Goal: Information Seeking & Learning: Learn about a topic

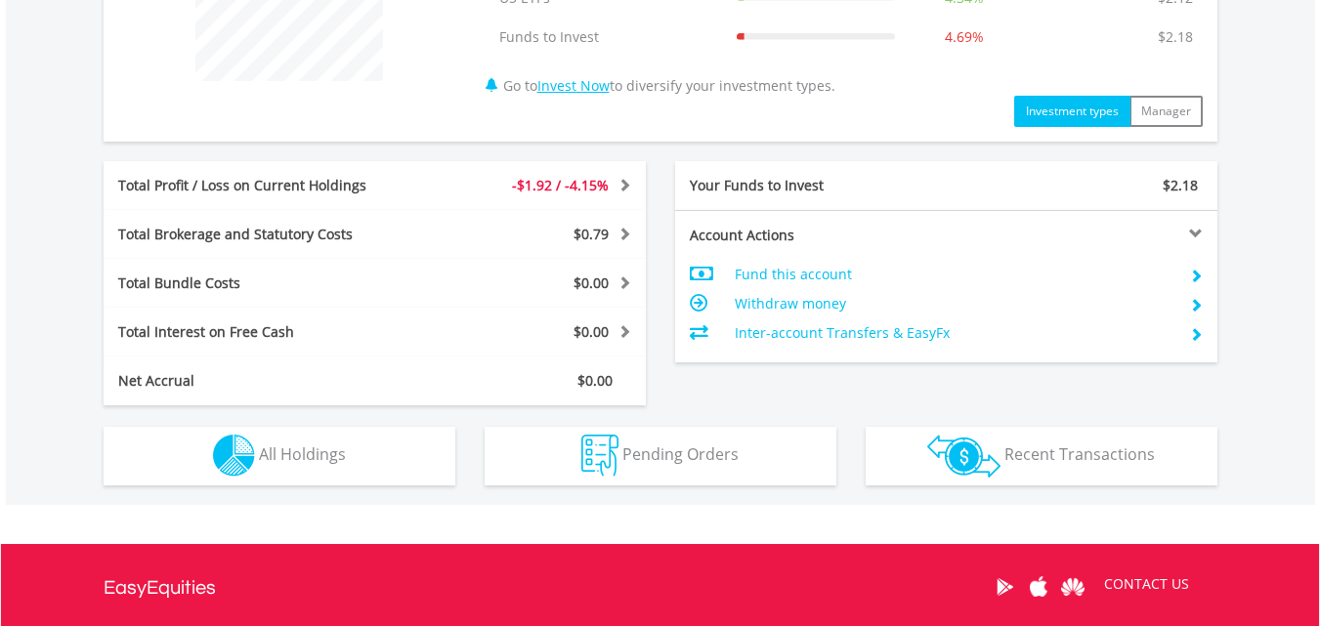
scroll to position [875, 0]
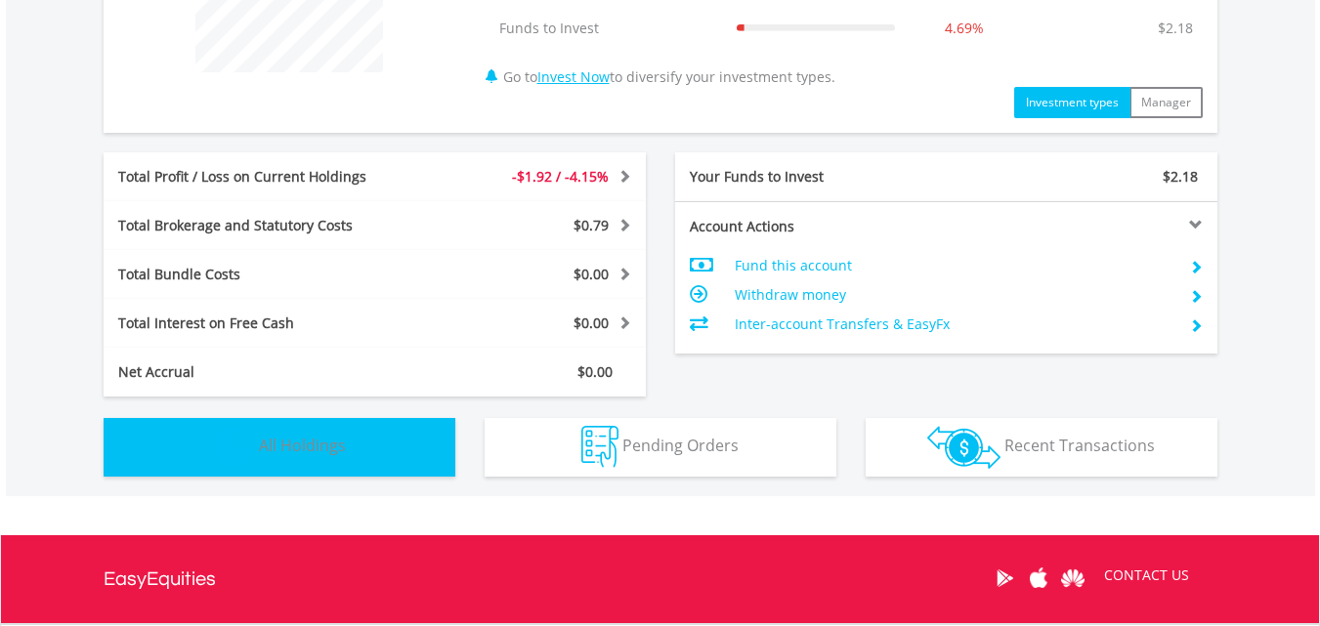
click at [325, 451] on span "All Holdings" at bounding box center [302, 446] width 87 height 22
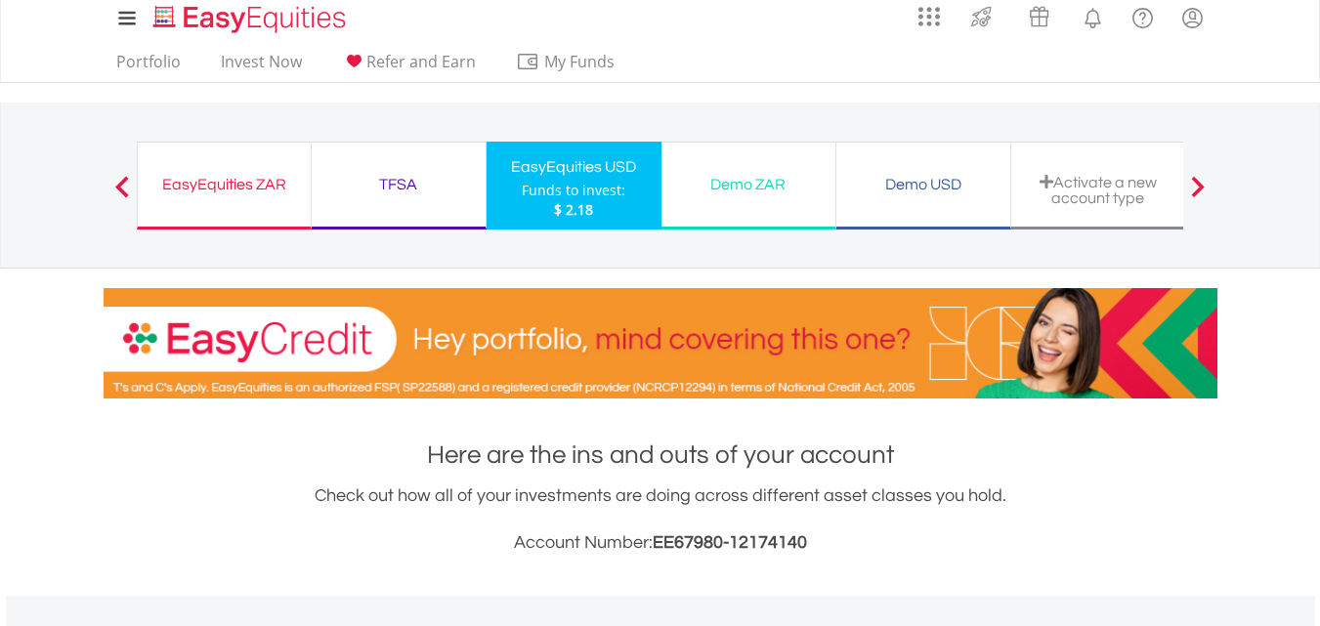
scroll to position [0, 0]
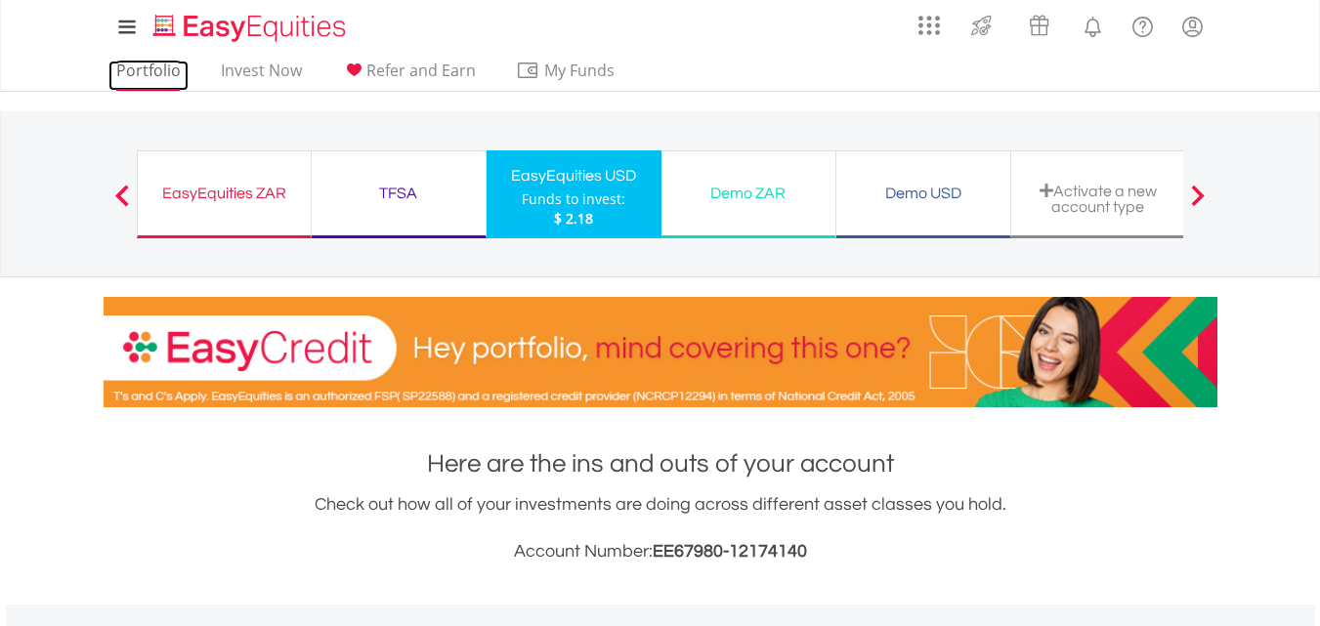
click at [157, 70] on link "Portfolio" at bounding box center [148, 76] width 80 height 30
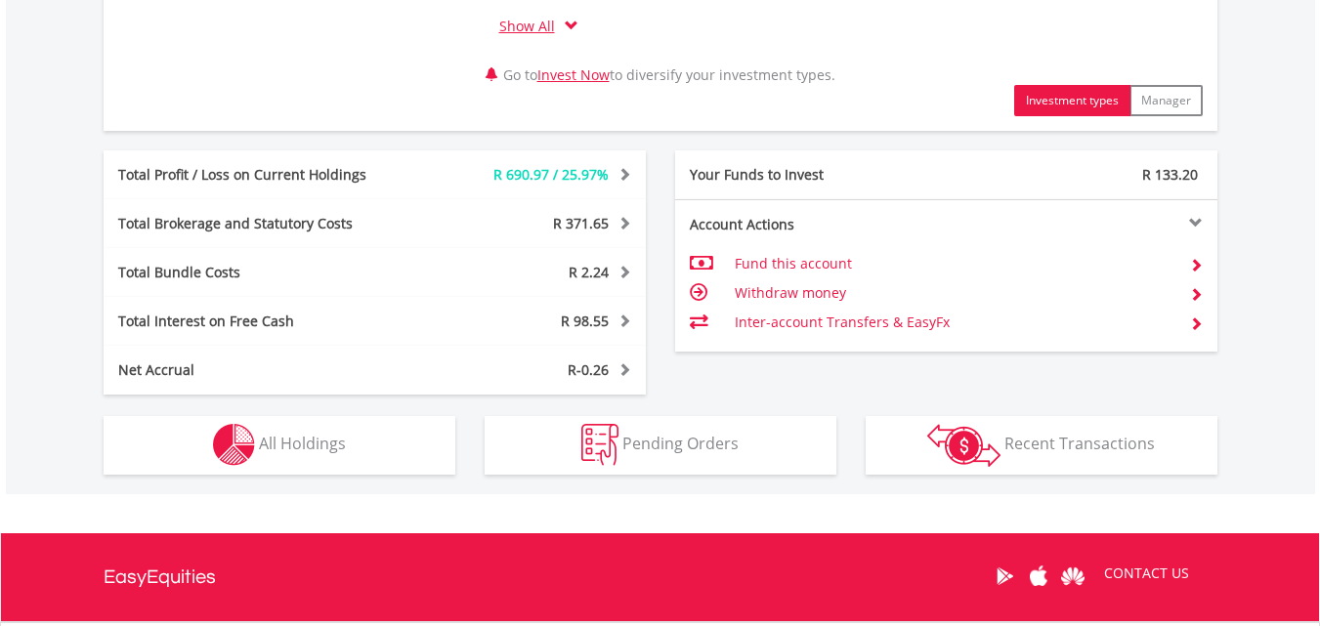
scroll to position [995, 0]
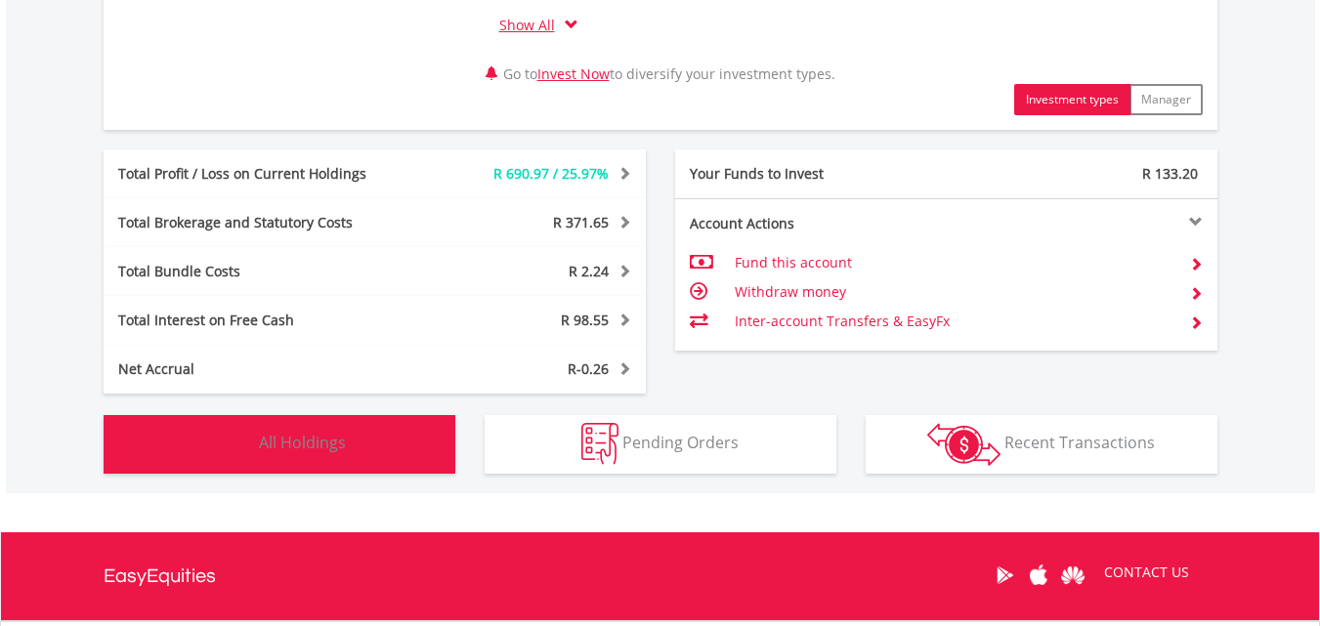
click at [375, 434] on button "Holdings All Holdings" at bounding box center [280, 444] width 352 height 59
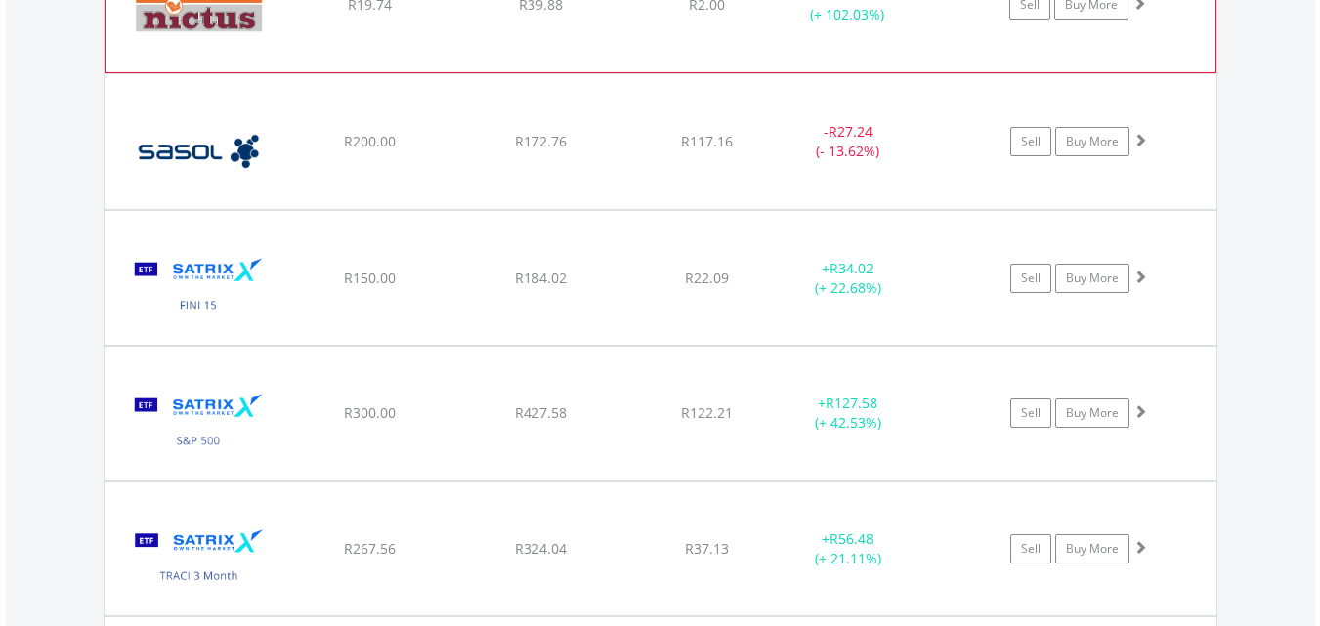
scroll to position [2272, 0]
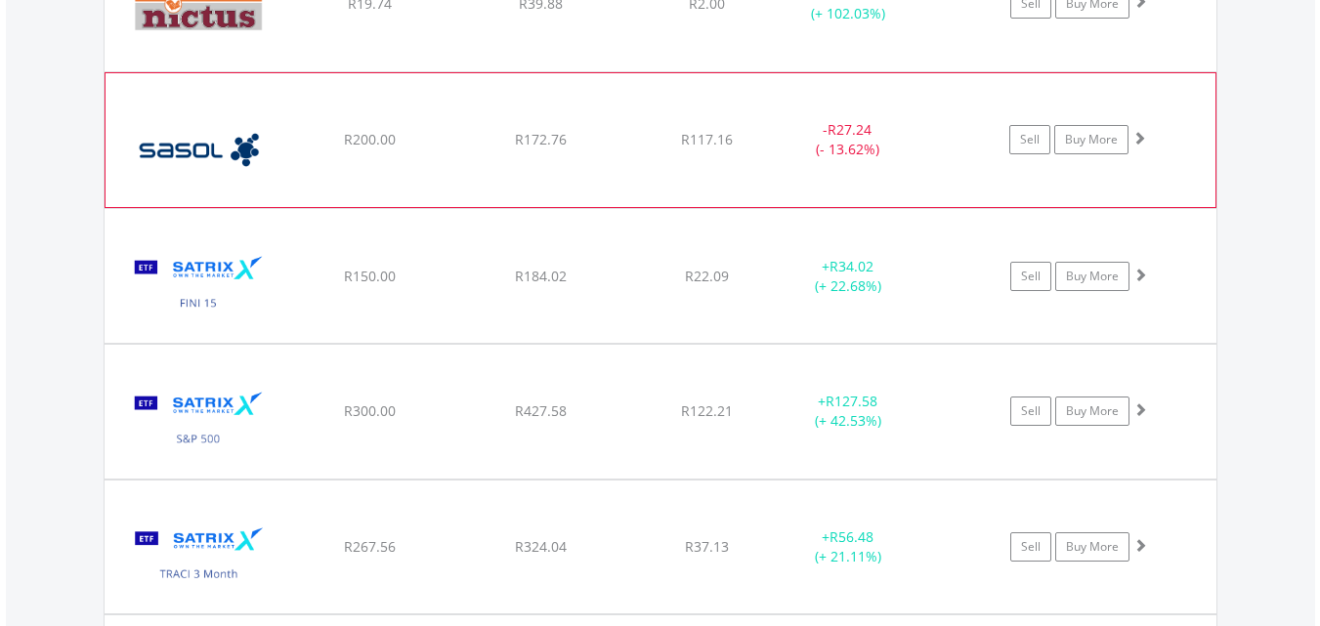
click at [588, 104] on div "﻿ Sasol Limited R200.00 R172.76 R117.16 - R27.24 (- 13.62%) Sell Buy More" at bounding box center [661, 140] width 1110 height 135
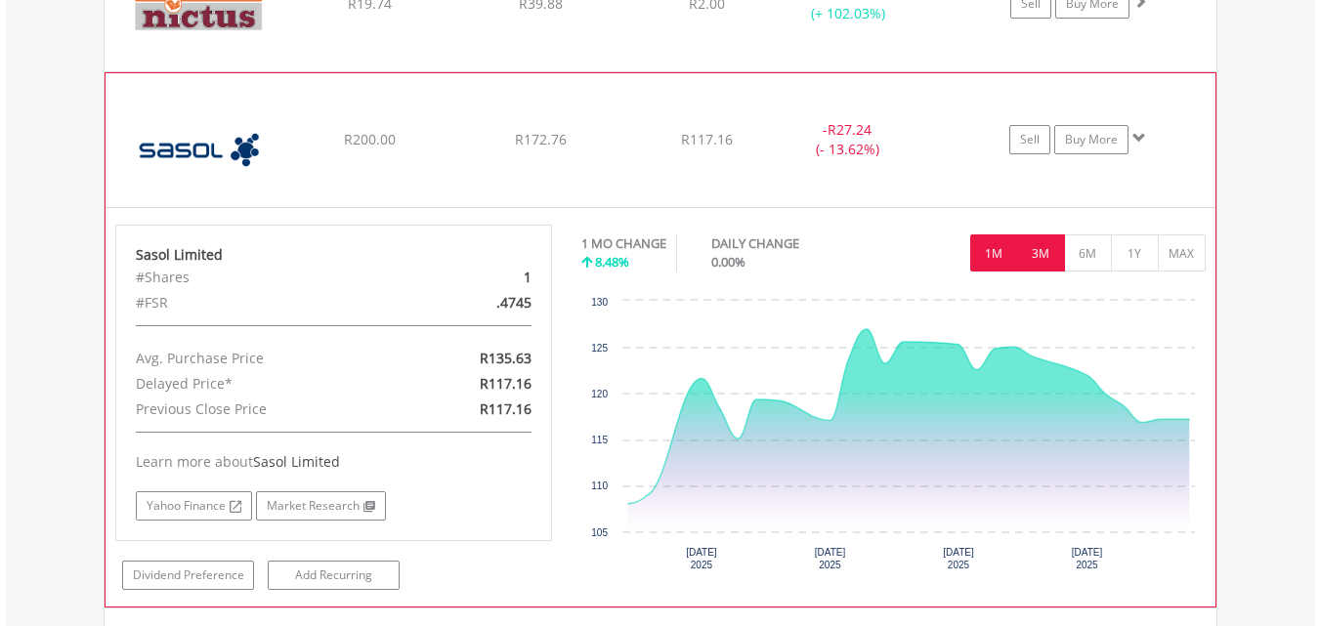
click at [1040, 256] on button "3M" at bounding box center [1041, 253] width 48 height 37
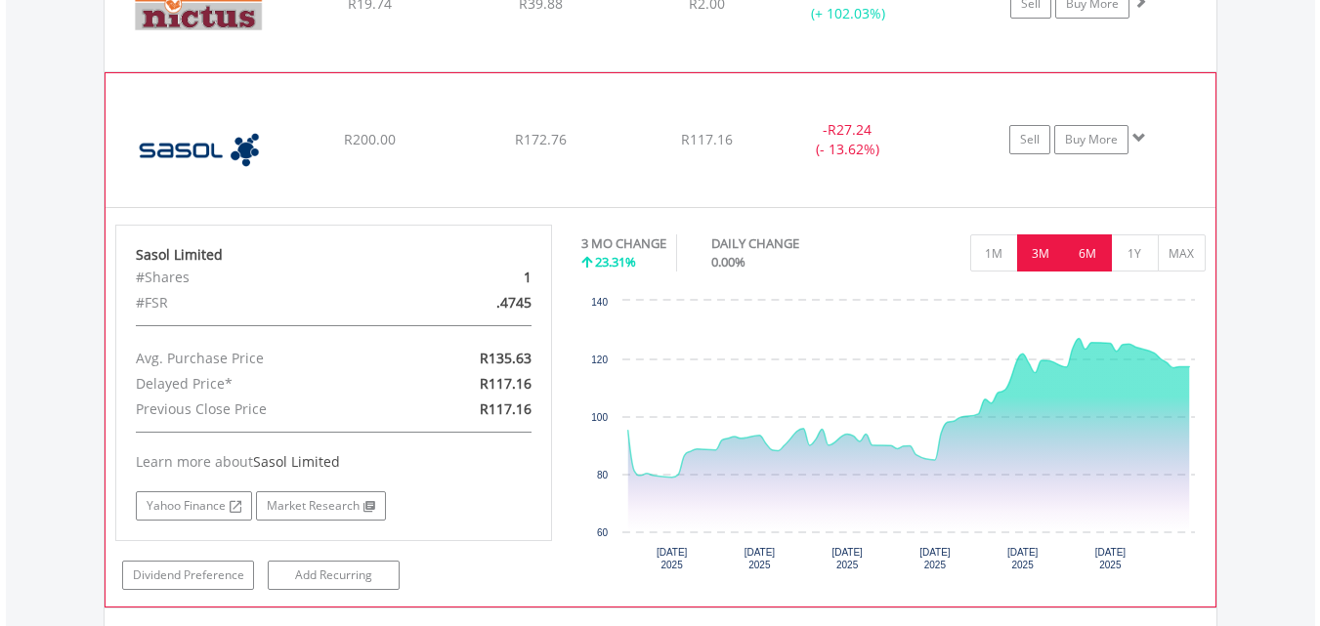
click at [1080, 257] on button "6M" at bounding box center [1088, 253] width 48 height 37
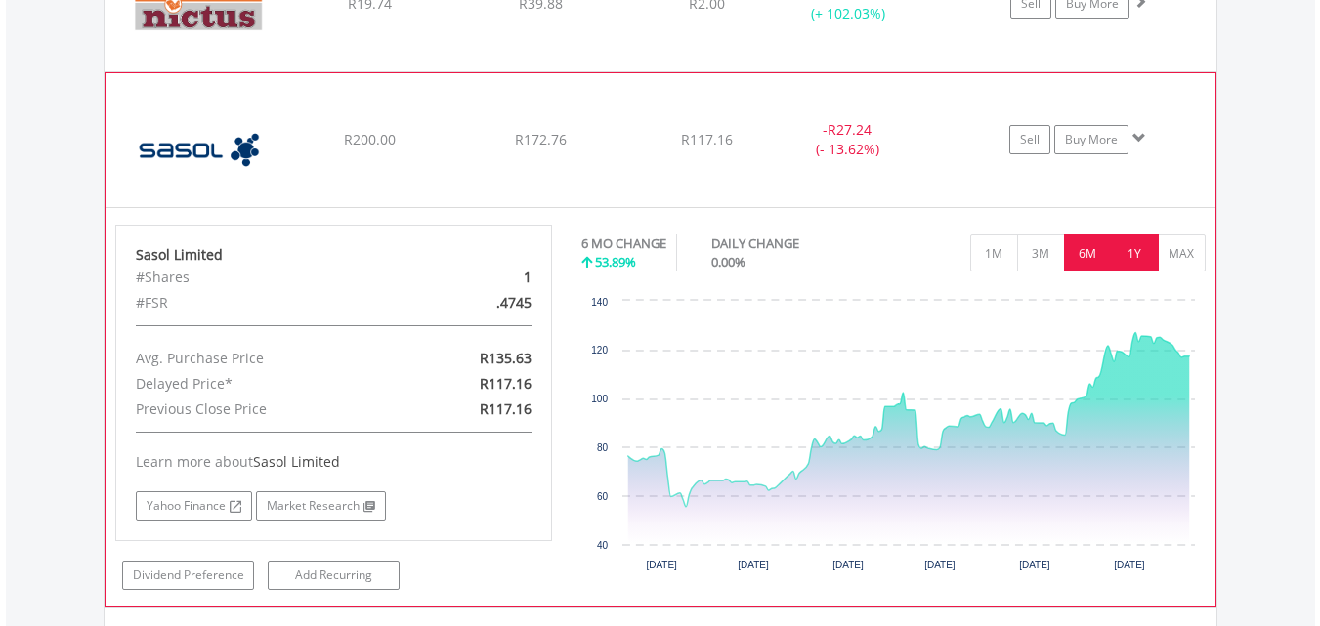
click at [1128, 251] on button "1Y" at bounding box center [1135, 253] width 48 height 37
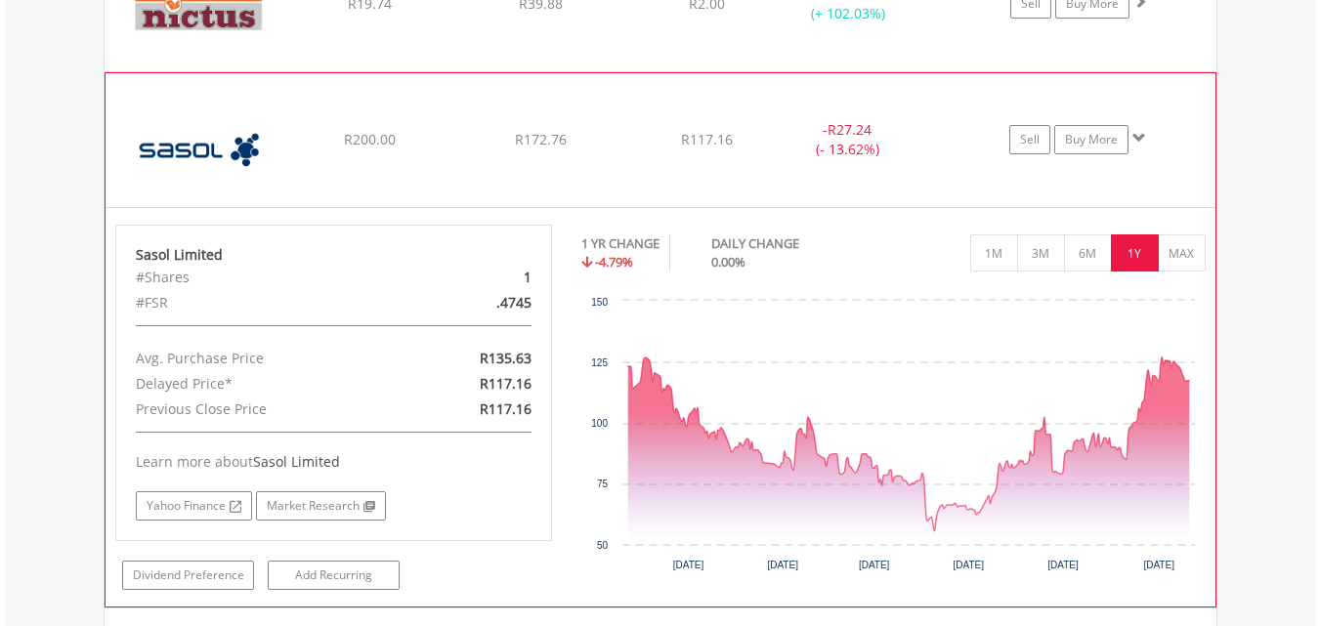
click at [451, 88] on div "﻿ Sasol Limited R200.00 R172.76 R117.16 - R27.24 (- 13.62%) Sell Buy More" at bounding box center [661, 140] width 1110 height 135
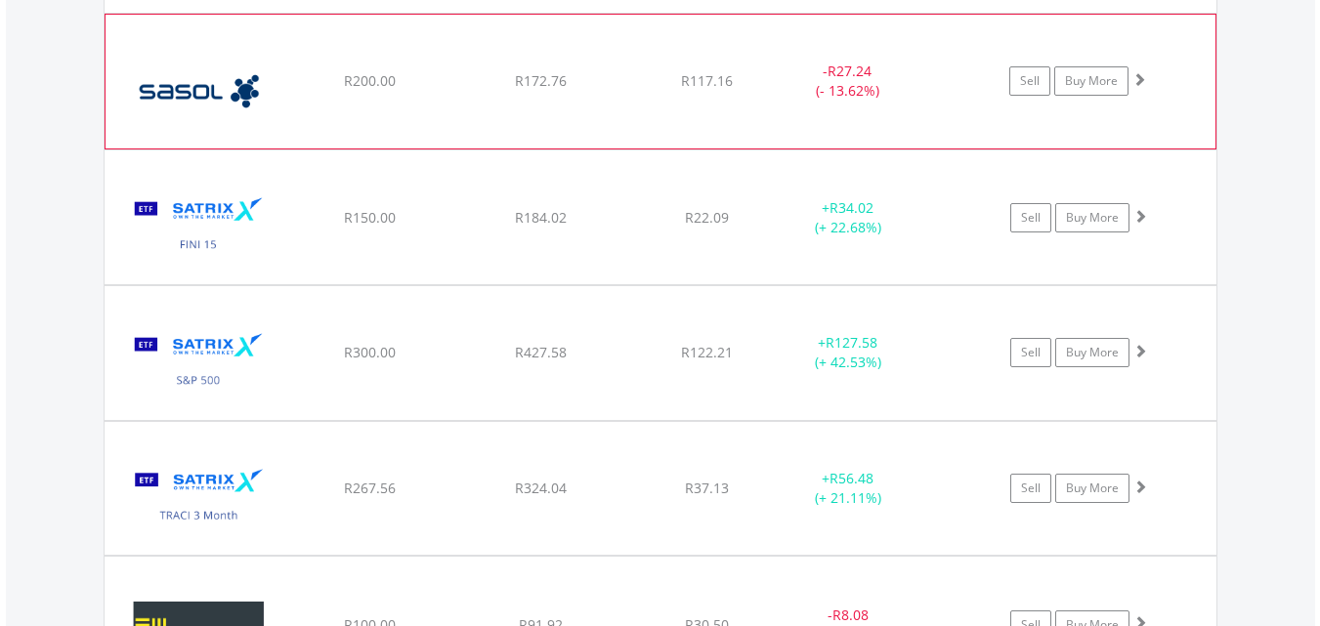
scroll to position [2335, 0]
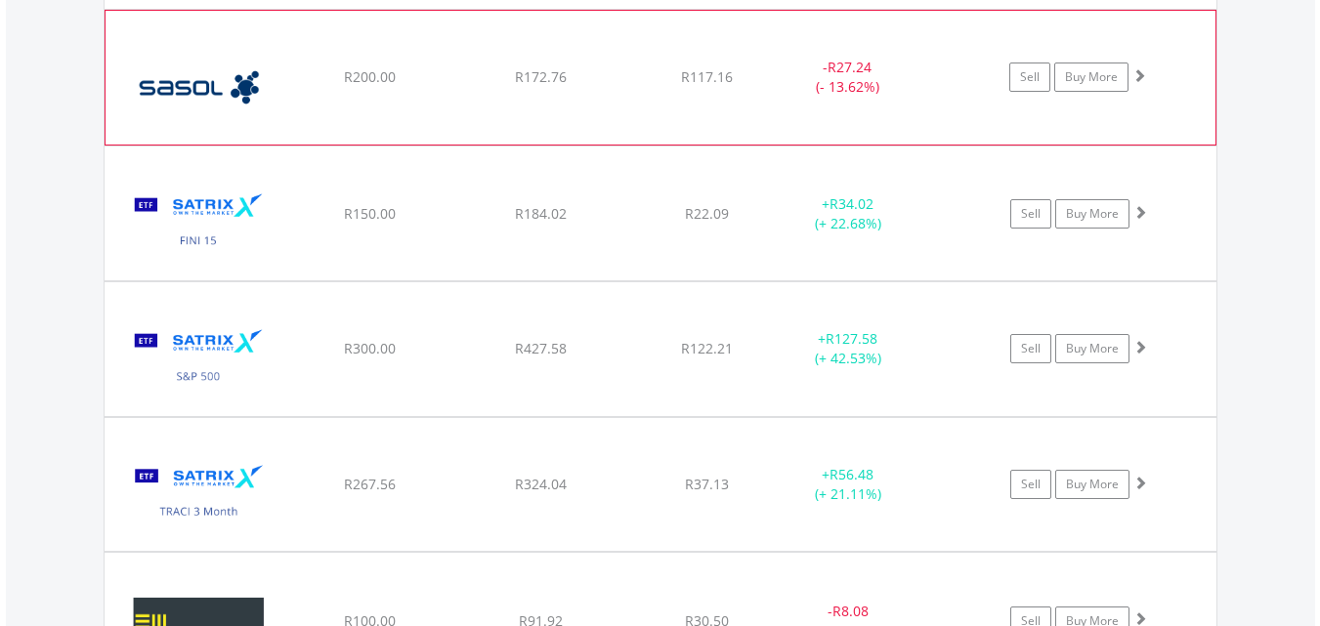
click at [503, 179] on div "﻿ Satrix FINI ETF R150.00 R184.02 R22.09 + R34.02 (+ 22.68%) Sell Buy More" at bounding box center [661, 214] width 1112 height 134
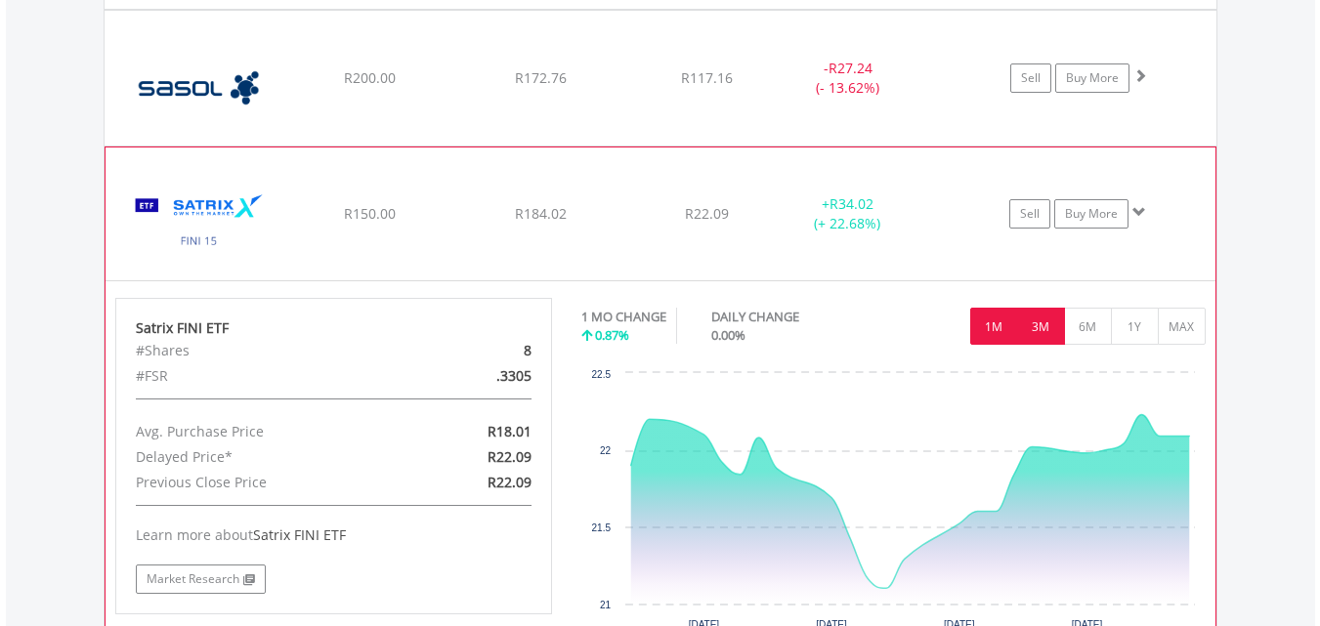
click at [1049, 325] on button "3M" at bounding box center [1041, 326] width 48 height 37
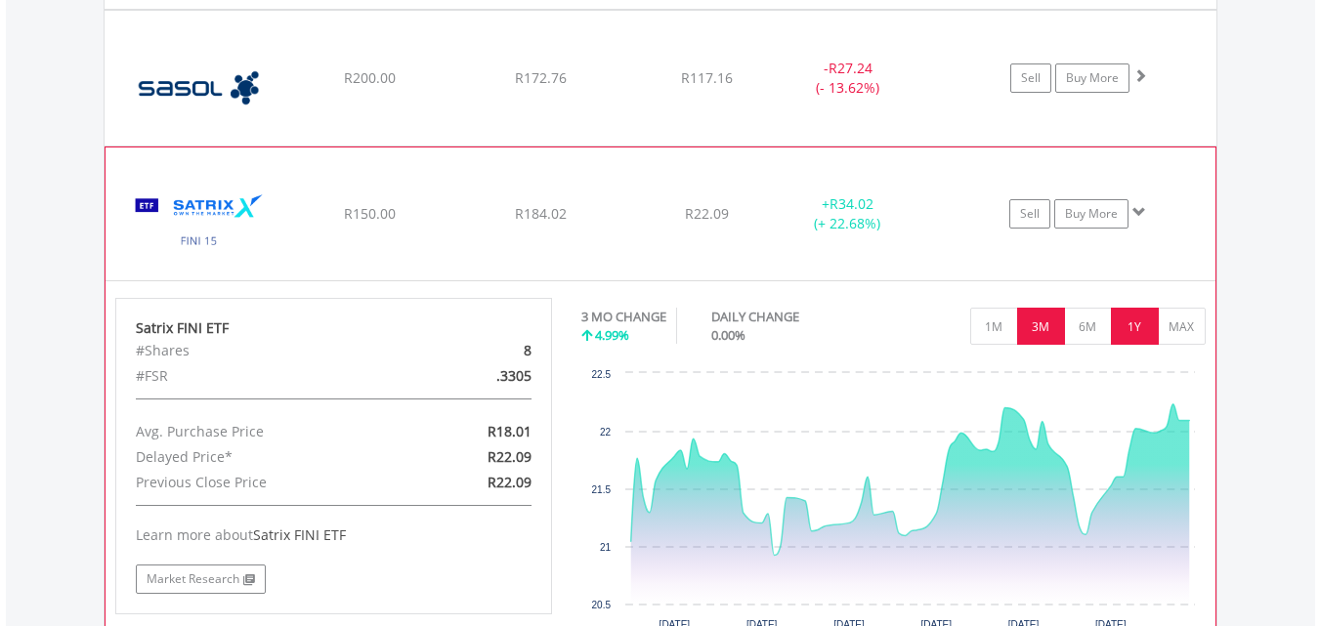
click at [1139, 334] on button "1Y" at bounding box center [1135, 326] width 48 height 37
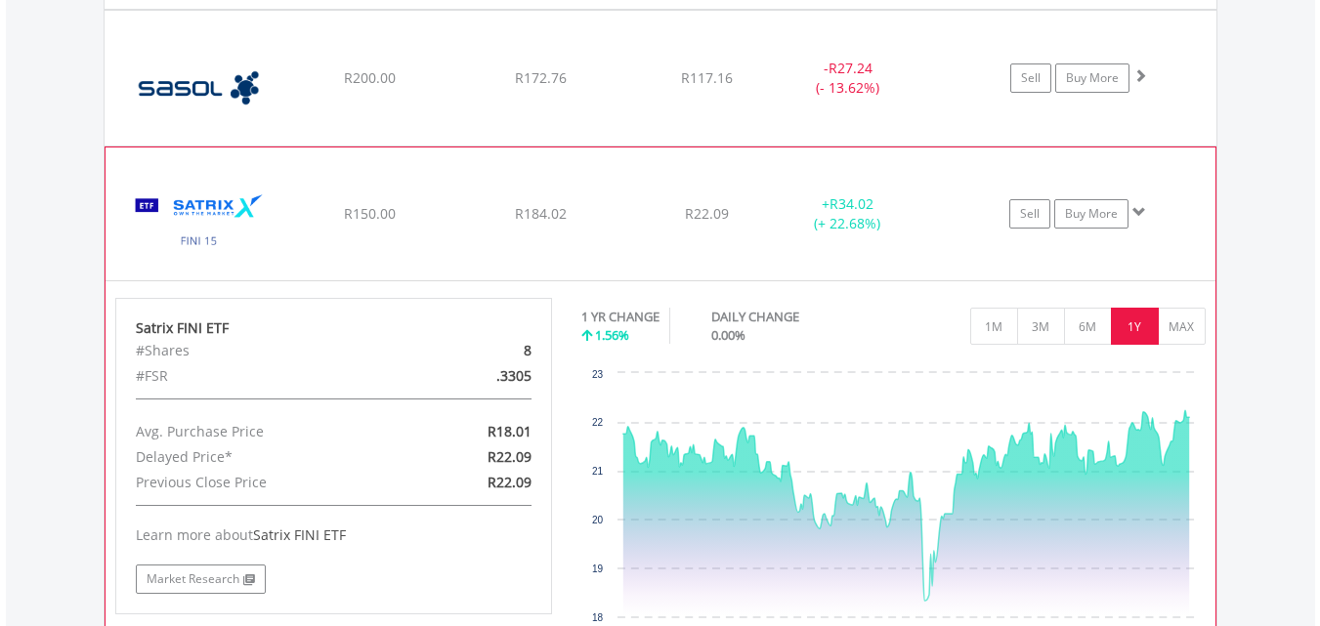
click at [600, 158] on div "﻿ Satrix FINI ETF R150.00 R184.02 R22.09 + R34.02 (+ 22.68%) Sell Buy More" at bounding box center [661, 214] width 1110 height 133
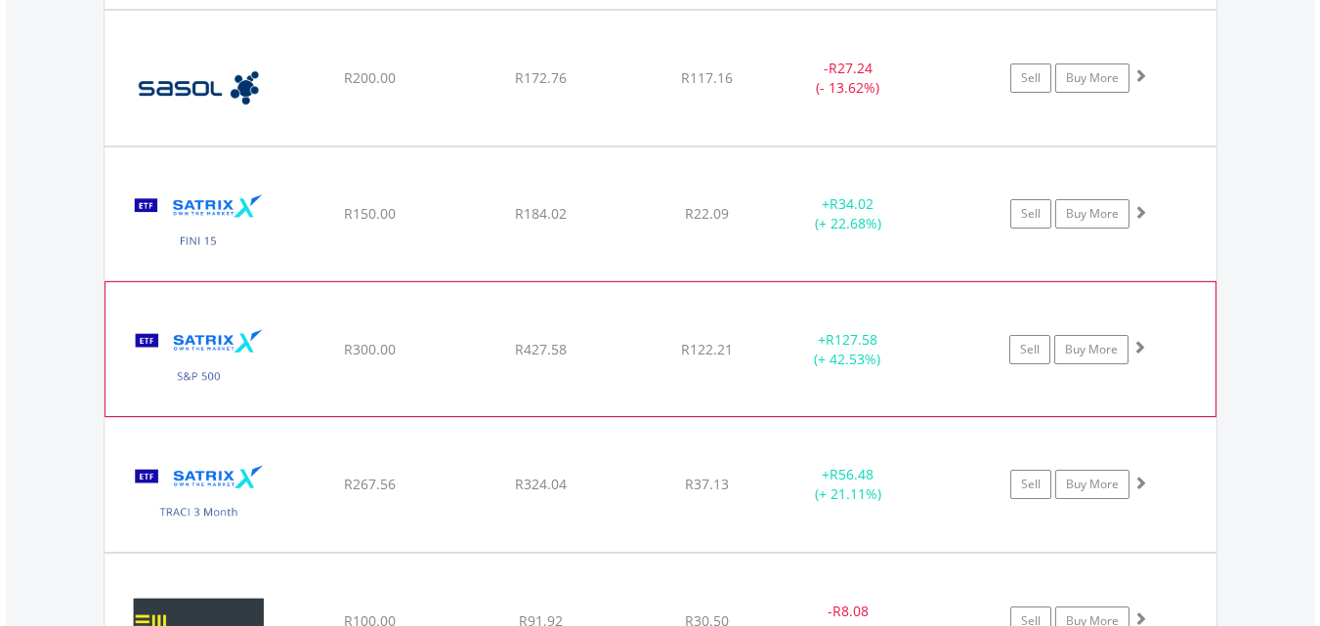
click at [729, 323] on div "﻿ Satrix S&P 500 ETF R300.00 R427.58 R122.21 + R127.58 (+ 42.53%) Sell Buy More" at bounding box center [661, 348] width 1110 height 133
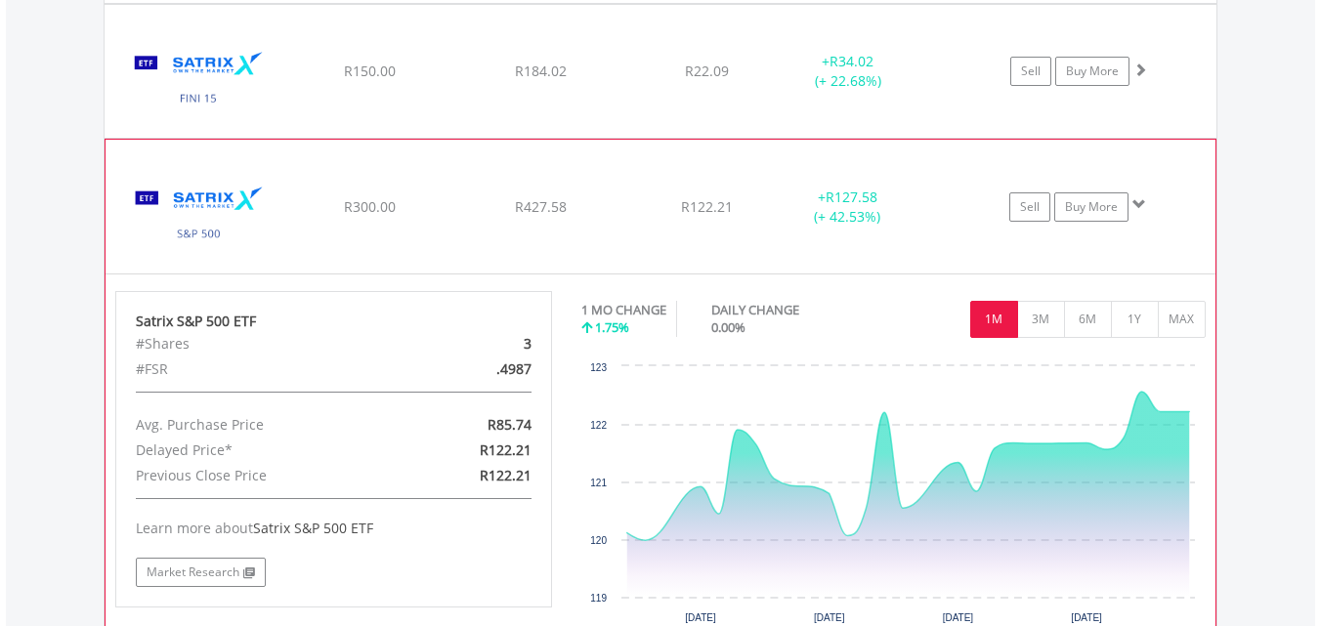
scroll to position [2482, 0]
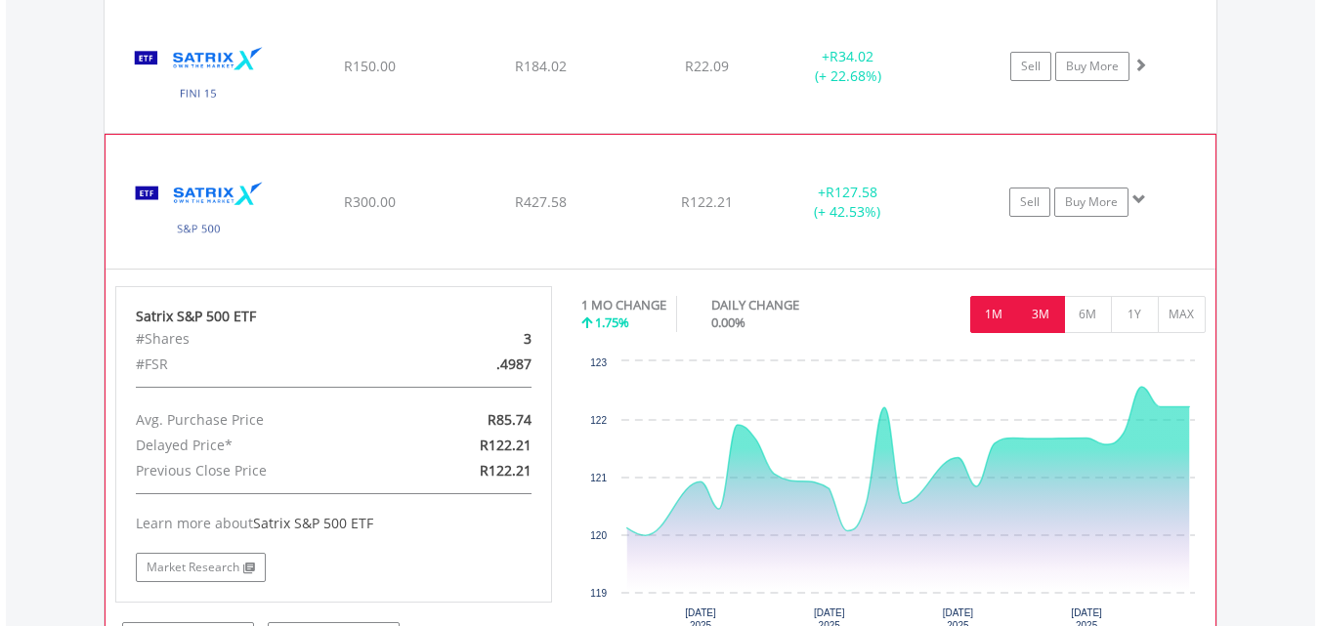
click at [1044, 323] on button "3M" at bounding box center [1041, 314] width 48 height 37
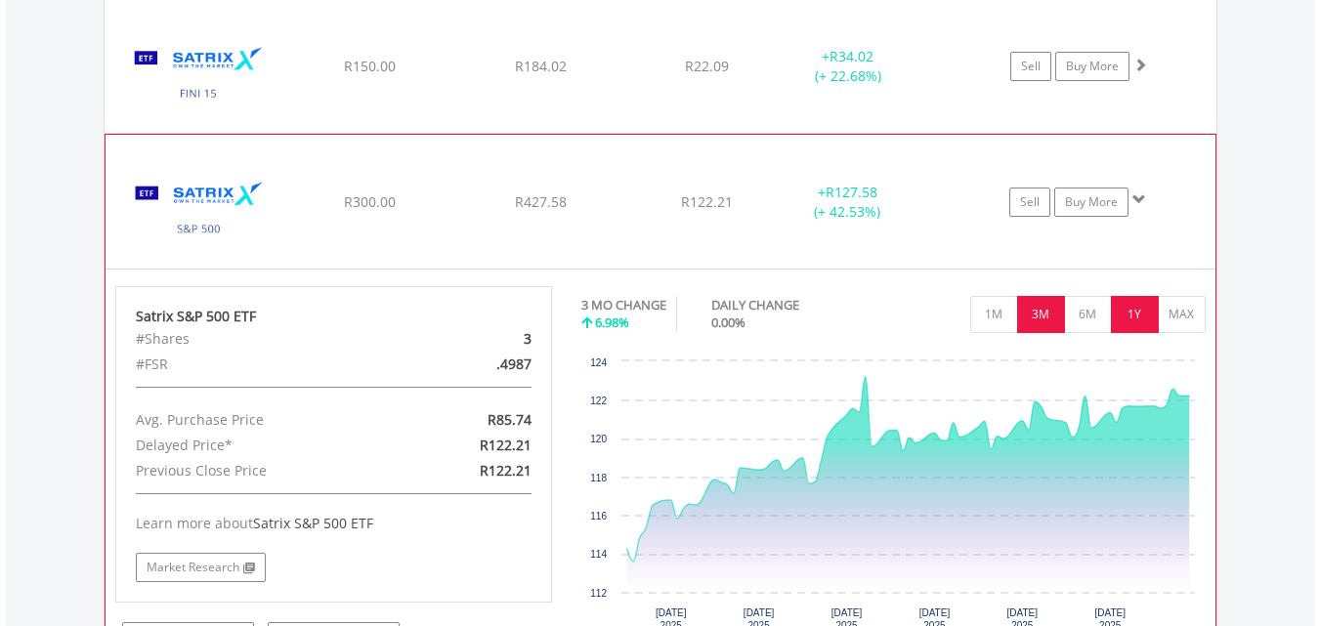
click at [1137, 318] on button "1Y" at bounding box center [1135, 314] width 48 height 37
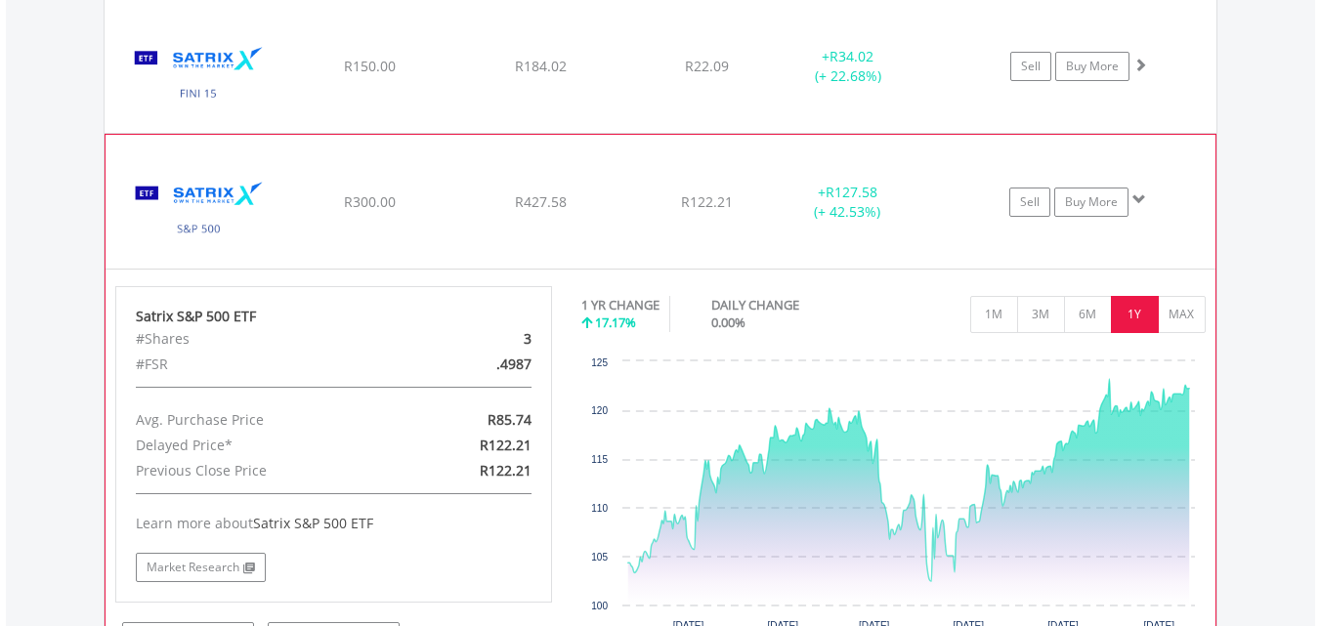
click at [473, 146] on div "﻿ Satrix S&P 500 ETF R300.00 R427.58 R122.21 + R127.58 (+ 42.53%) Sell Buy More" at bounding box center [661, 201] width 1110 height 133
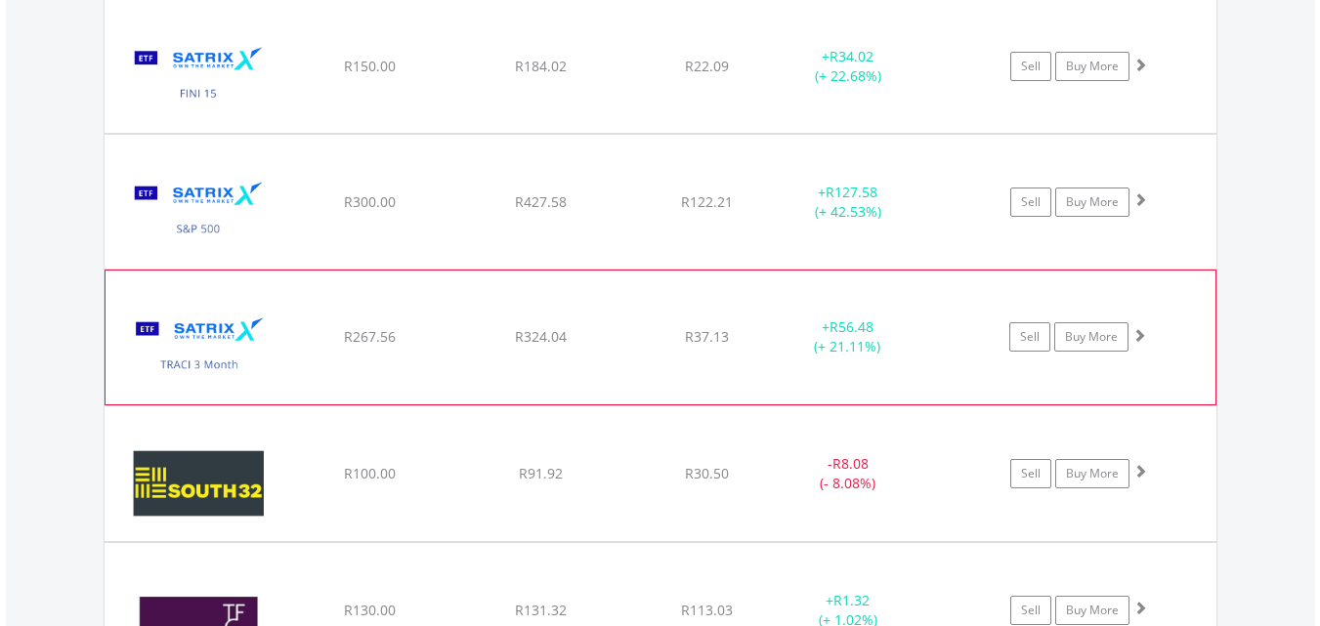
click at [601, 294] on div "﻿ Satrix [PERSON_NAME] 3 Month ETF R267.56 R324.04 R37.13 + R56.48 (+ 21.11%) S…" at bounding box center [661, 337] width 1110 height 133
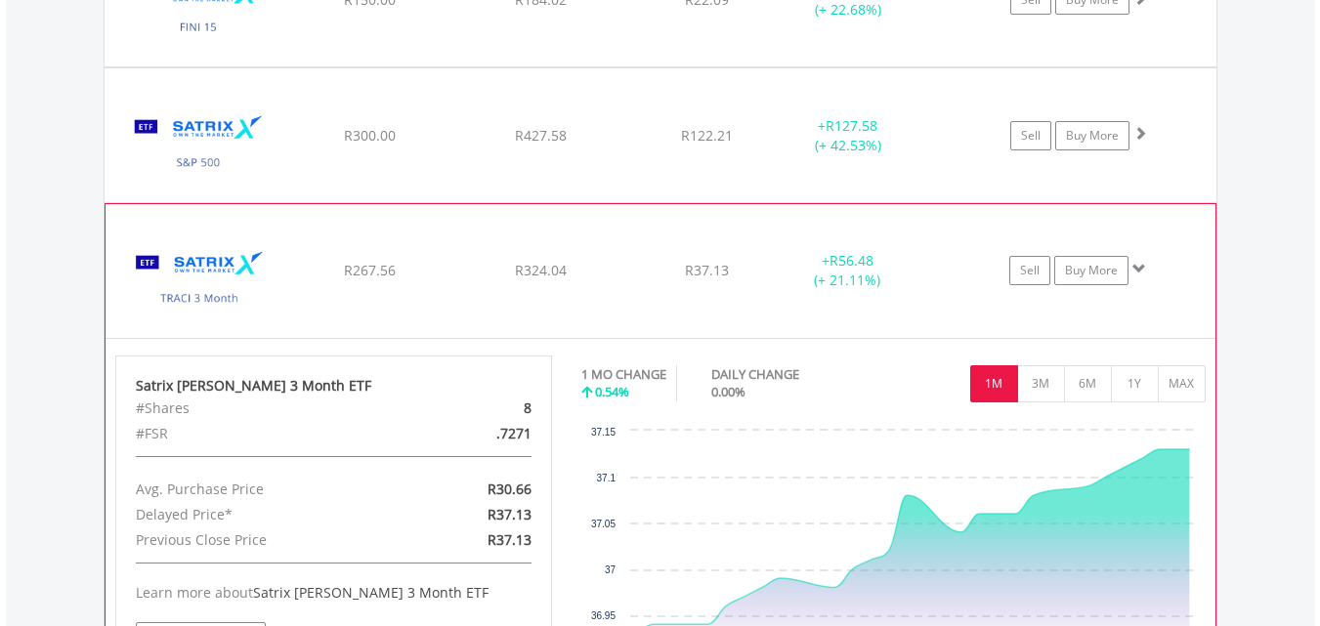
scroll to position [2607, 0]
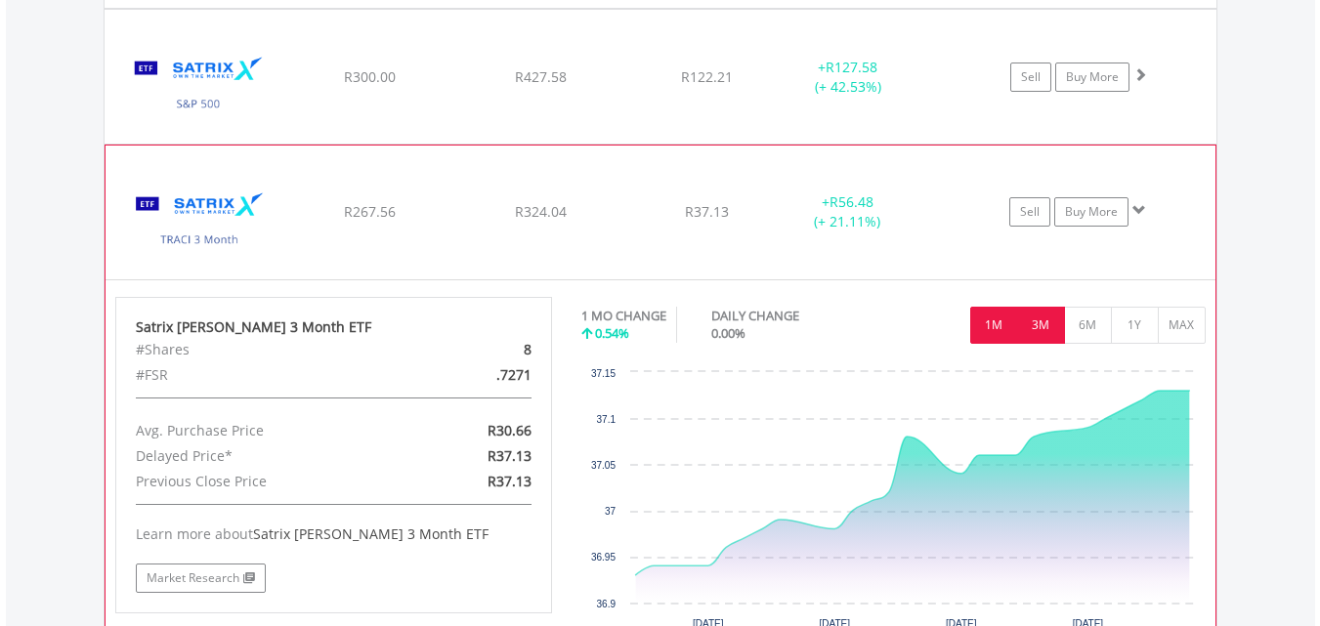
click at [1050, 328] on button "3M" at bounding box center [1041, 325] width 48 height 37
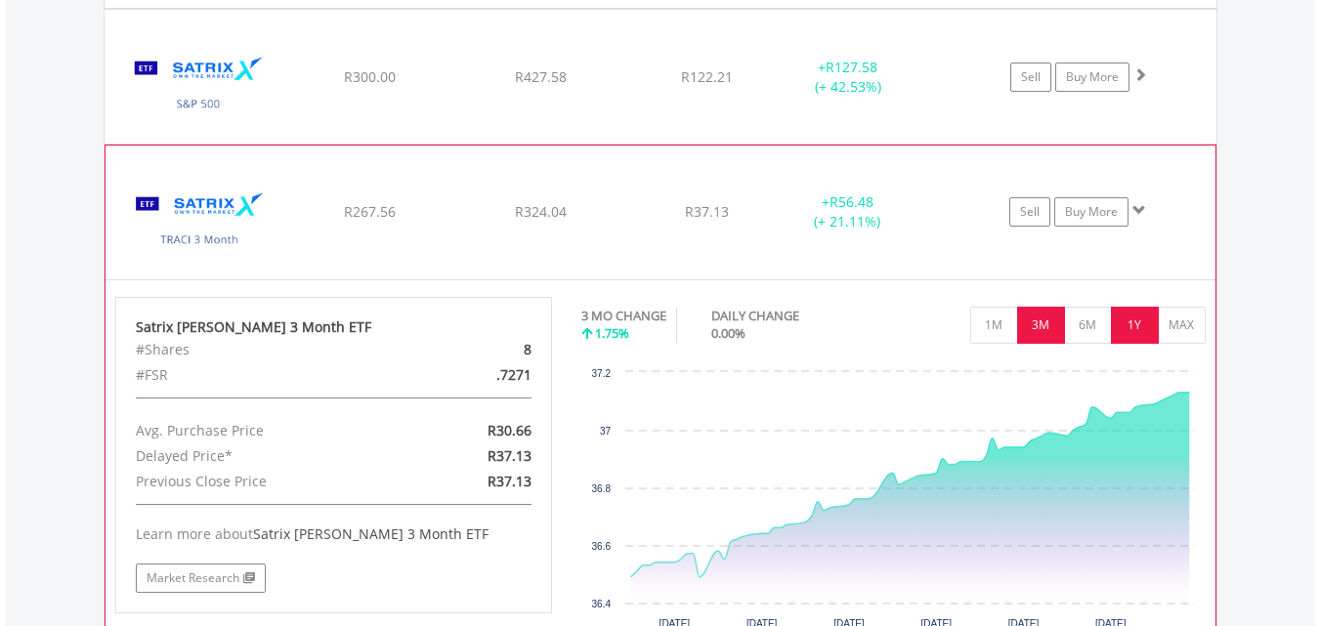
click at [1142, 330] on button "1Y" at bounding box center [1135, 325] width 48 height 37
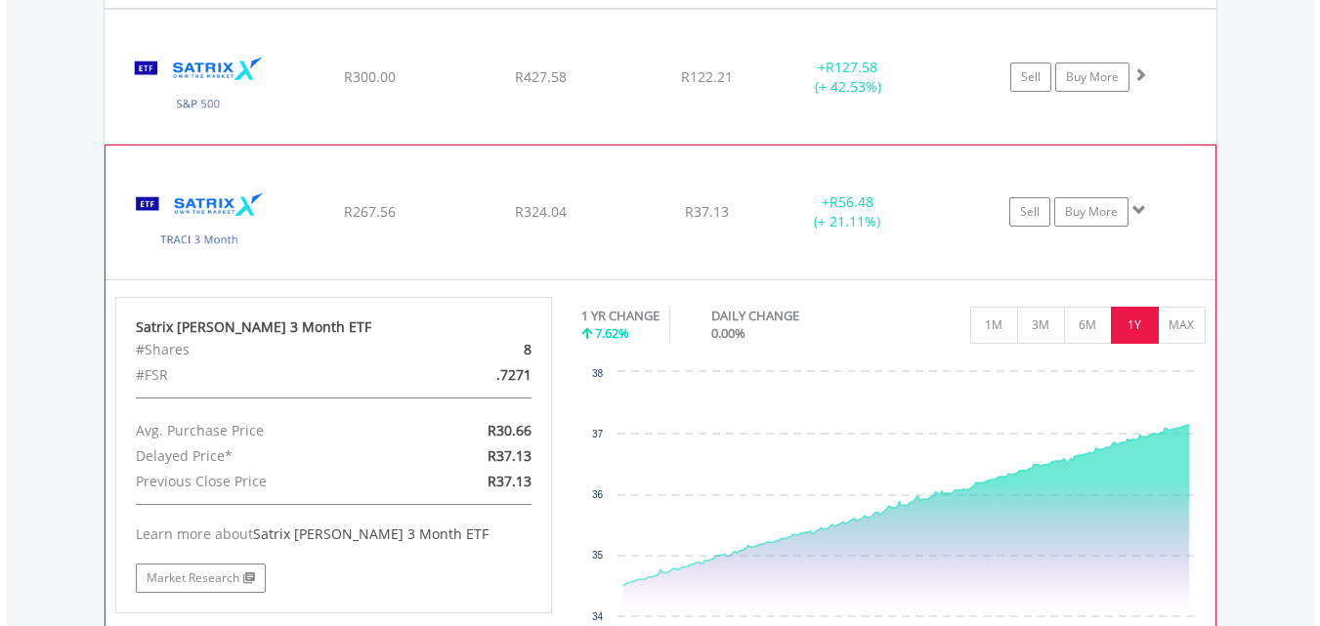
click at [497, 157] on div "﻿ Satrix [PERSON_NAME] 3 Month ETF R267.56 R324.04 R37.13 + R56.48 (+ 21.11%) S…" at bounding box center [661, 212] width 1110 height 133
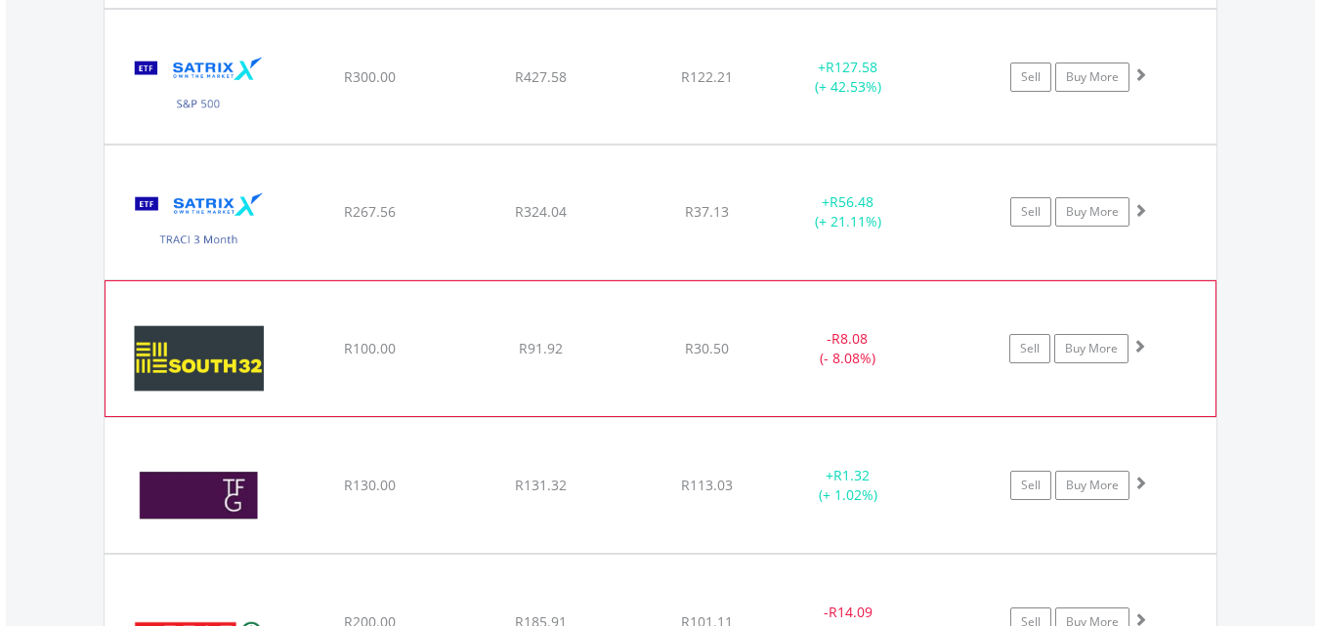
click at [613, 295] on div "﻿ South32 Limited R100.00 R91.92 R30.50 - R8.08 (- 8.08%) Sell Buy More" at bounding box center [661, 348] width 1110 height 135
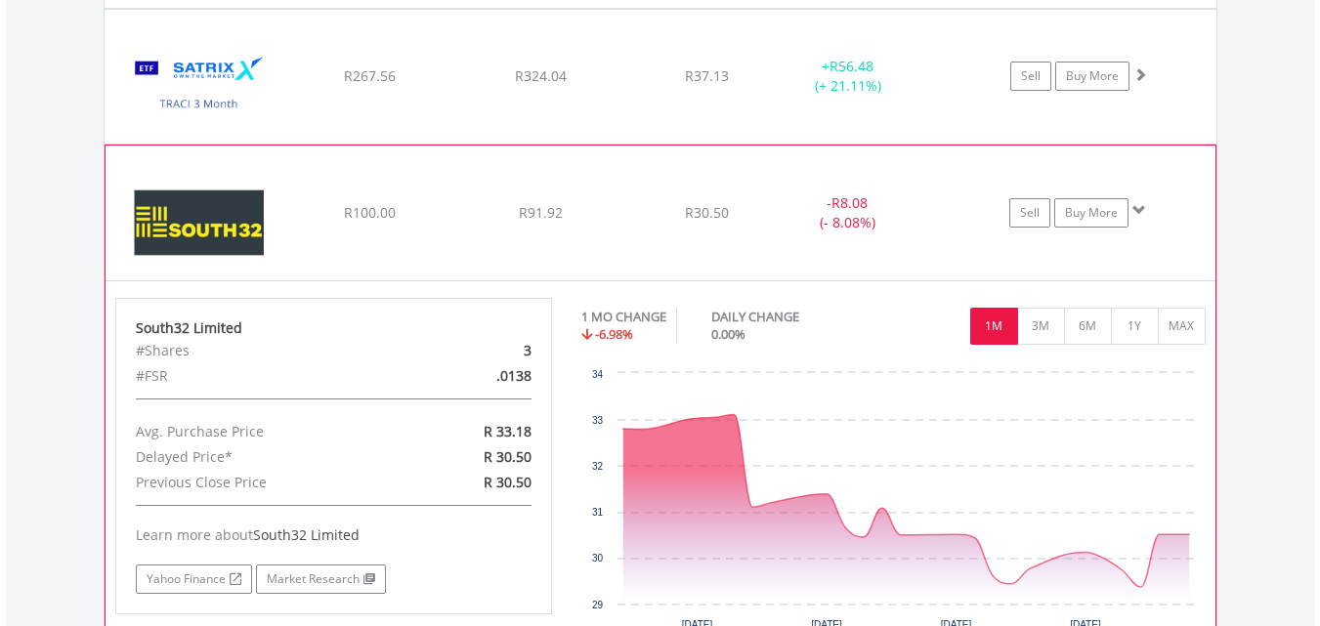
scroll to position [2807, 0]
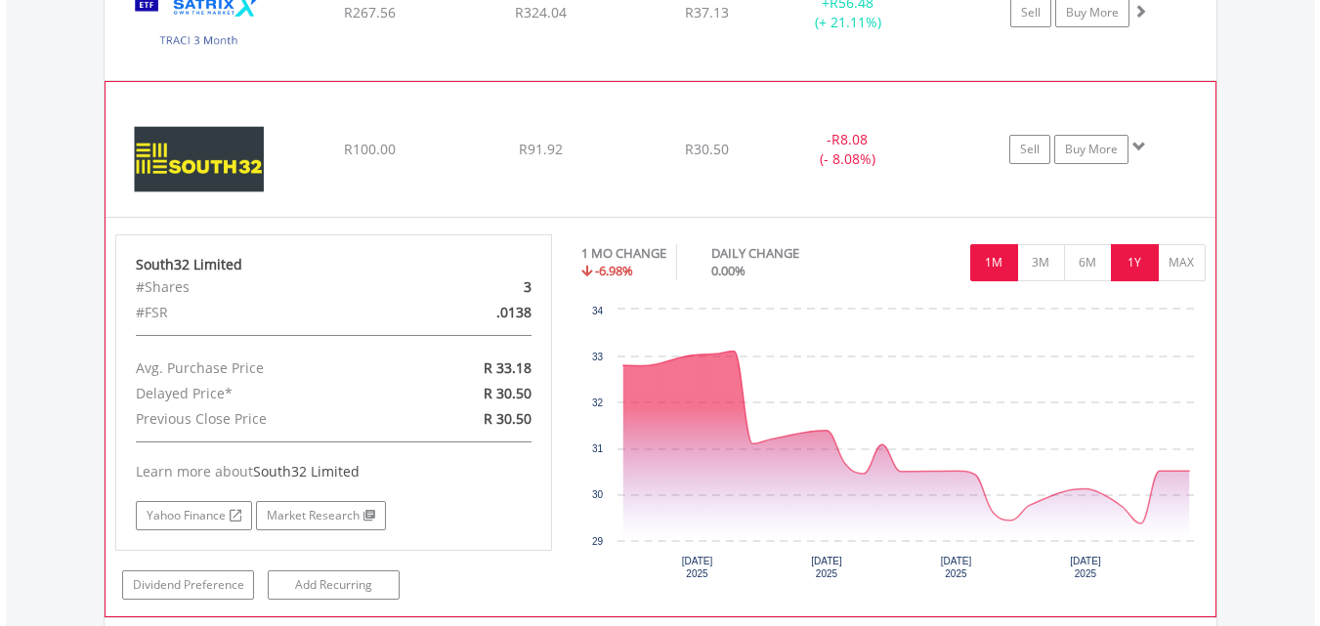
click at [1137, 272] on button "1Y" at bounding box center [1135, 262] width 48 height 37
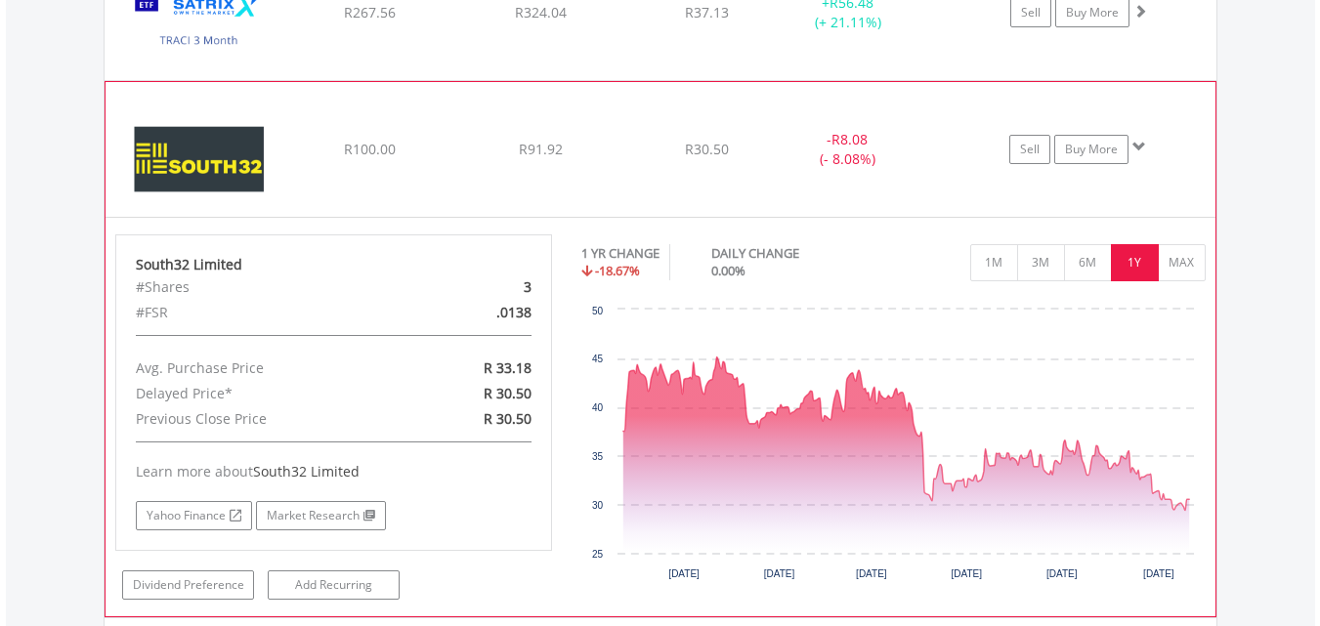
click at [635, 113] on div "﻿ South32 Limited R100.00 R91.92 R30.50 - R8.08 (- 8.08%) Sell Buy More" at bounding box center [661, 149] width 1110 height 135
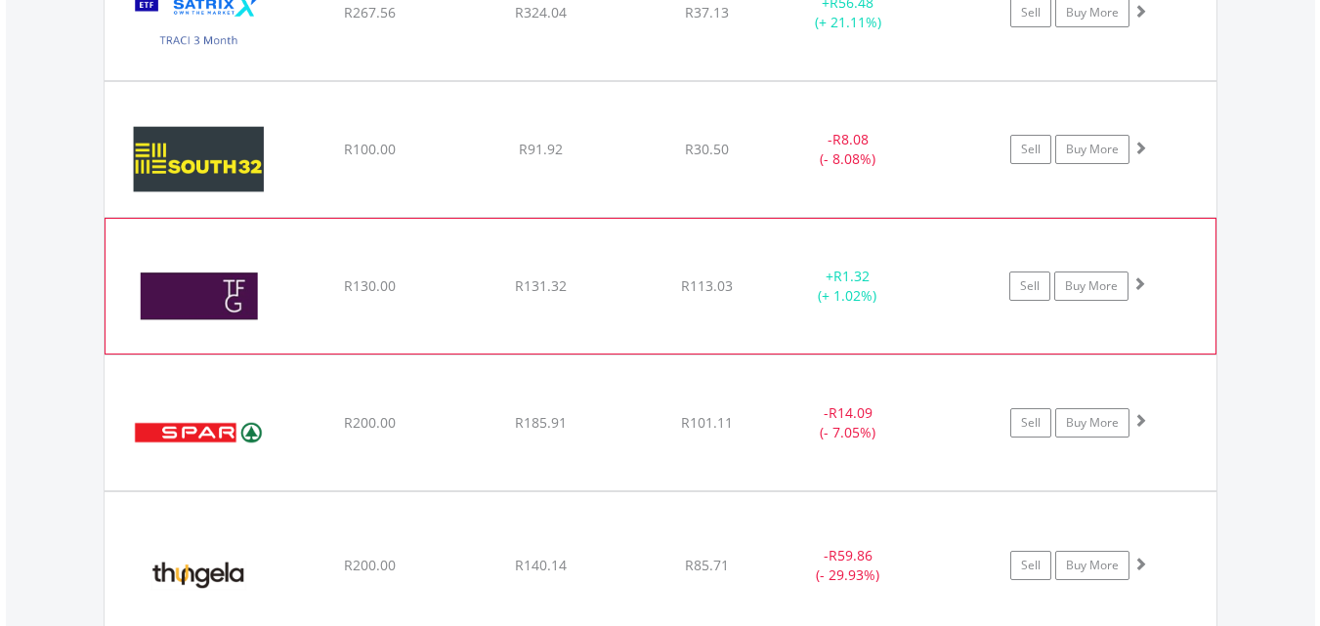
click at [745, 246] on div "﻿ The Foschini Group Limited R130.00 R131.32 R113.03 + R1.32 (+ 1.02%) Sell Buy…" at bounding box center [661, 286] width 1110 height 135
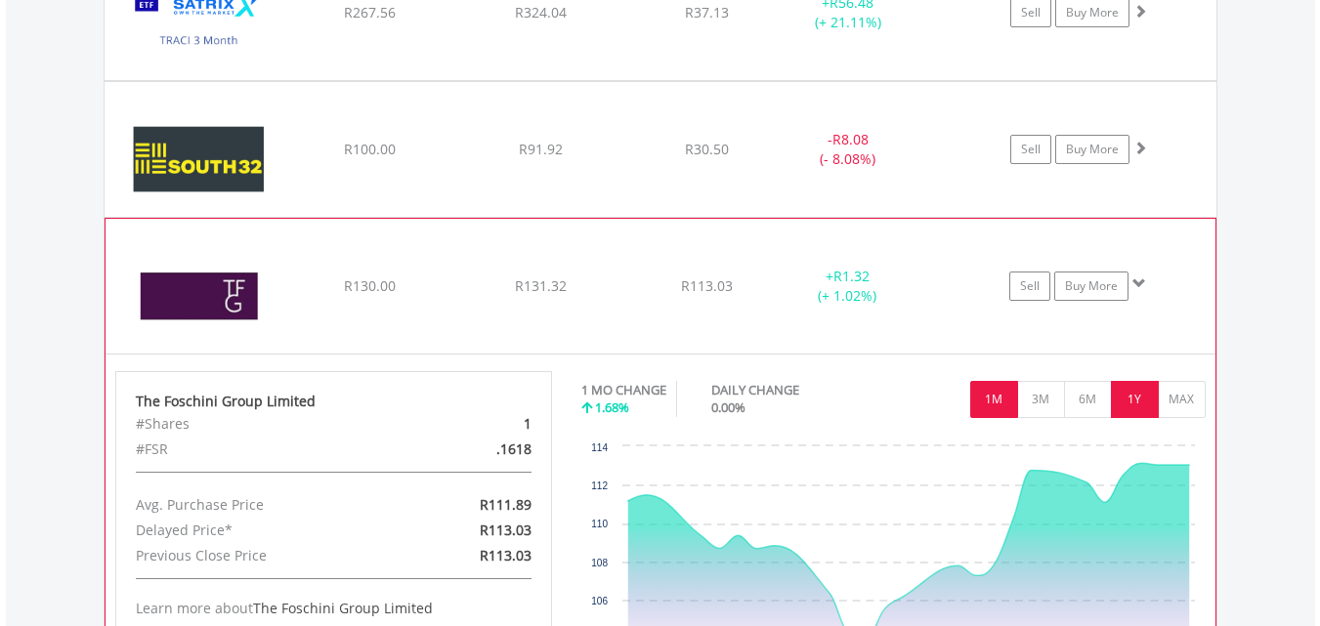
click at [1132, 404] on button "1Y" at bounding box center [1135, 399] width 48 height 37
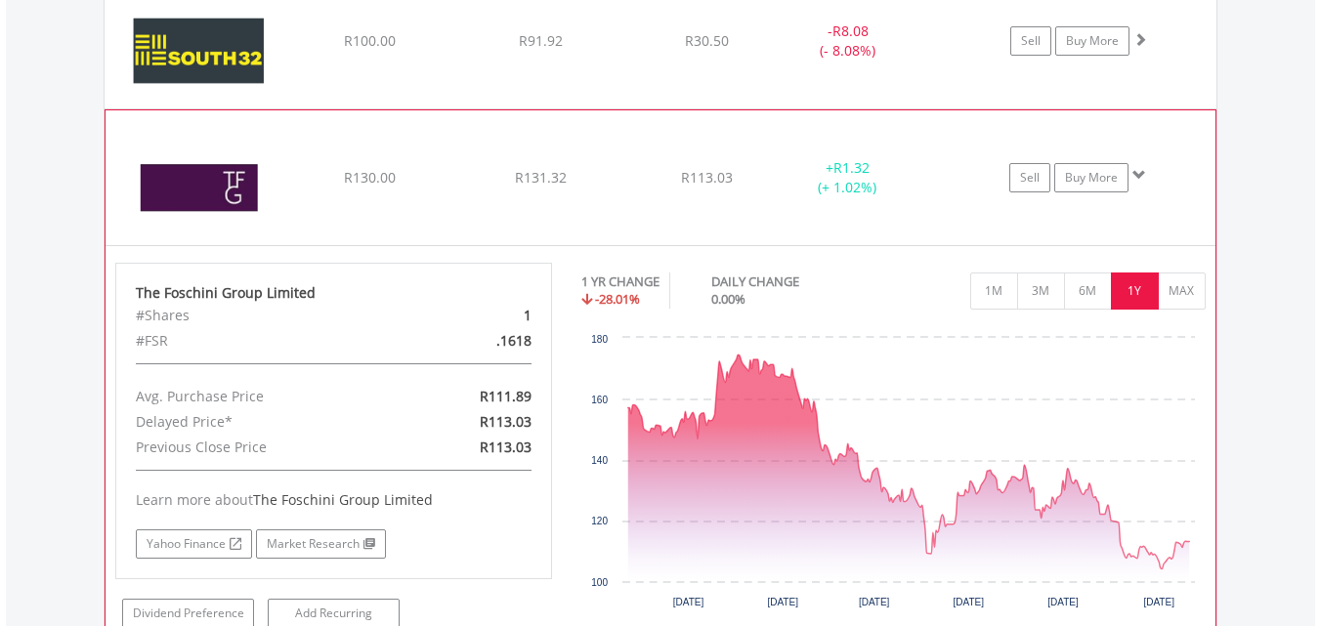
scroll to position [2920, 0]
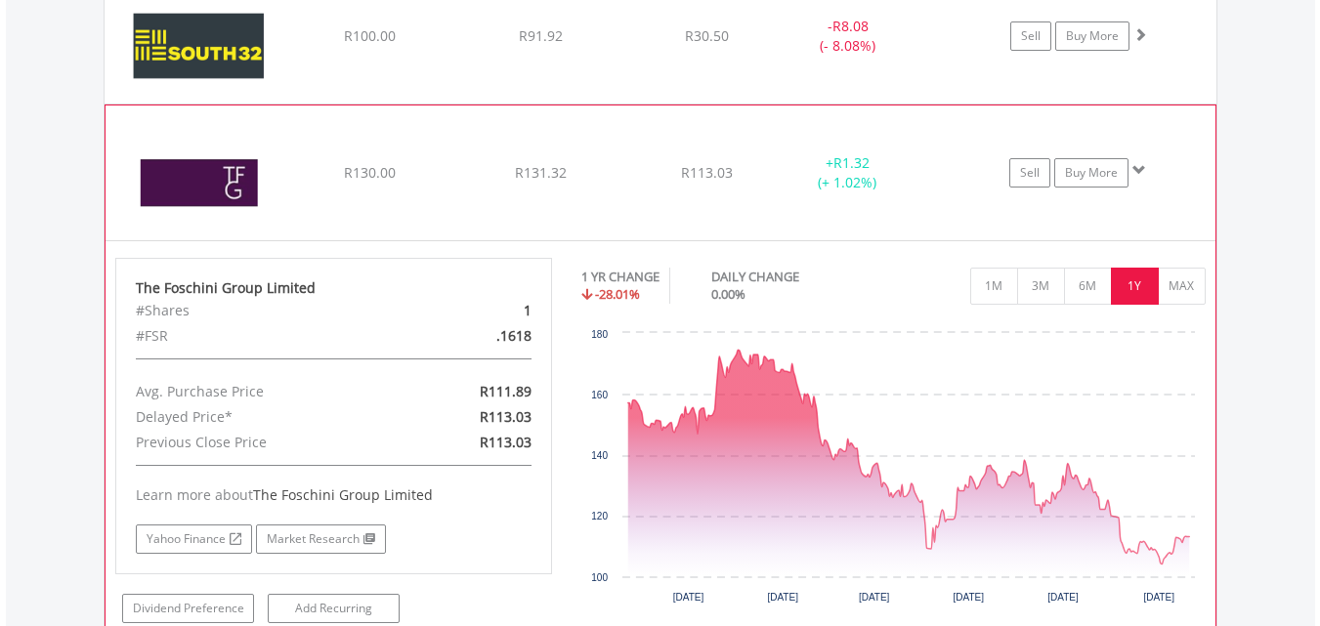
click at [601, 116] on div "﻿ The Foschini Group Limited R130.00 R131.32 R113.03 + R1.32 (+ 1.02%) Sell Buy…" at bounding box center [661, 173] width 1110 height 135
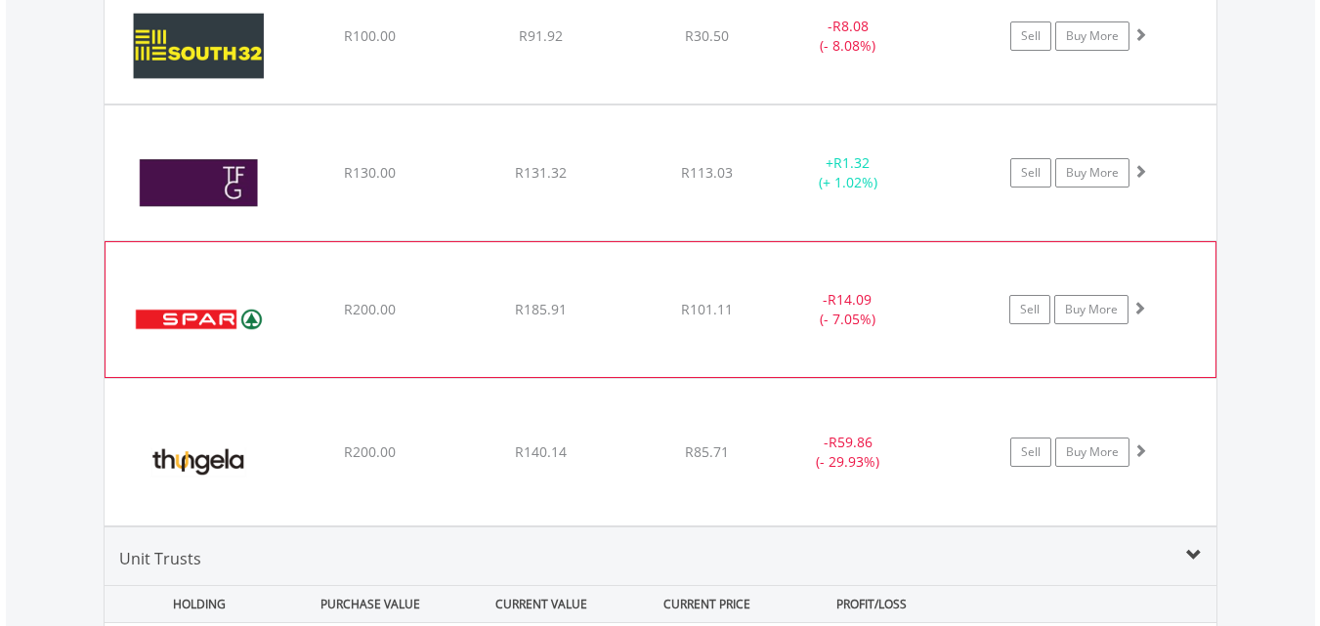
click at [712, 281] on div "﻿ The Spar Group Limited R200.00 R185.91 R101.11 - R14.09 (- 7.05%) Sell Buy Mo…" at bounding box center [661, 309] width 1110 height 135
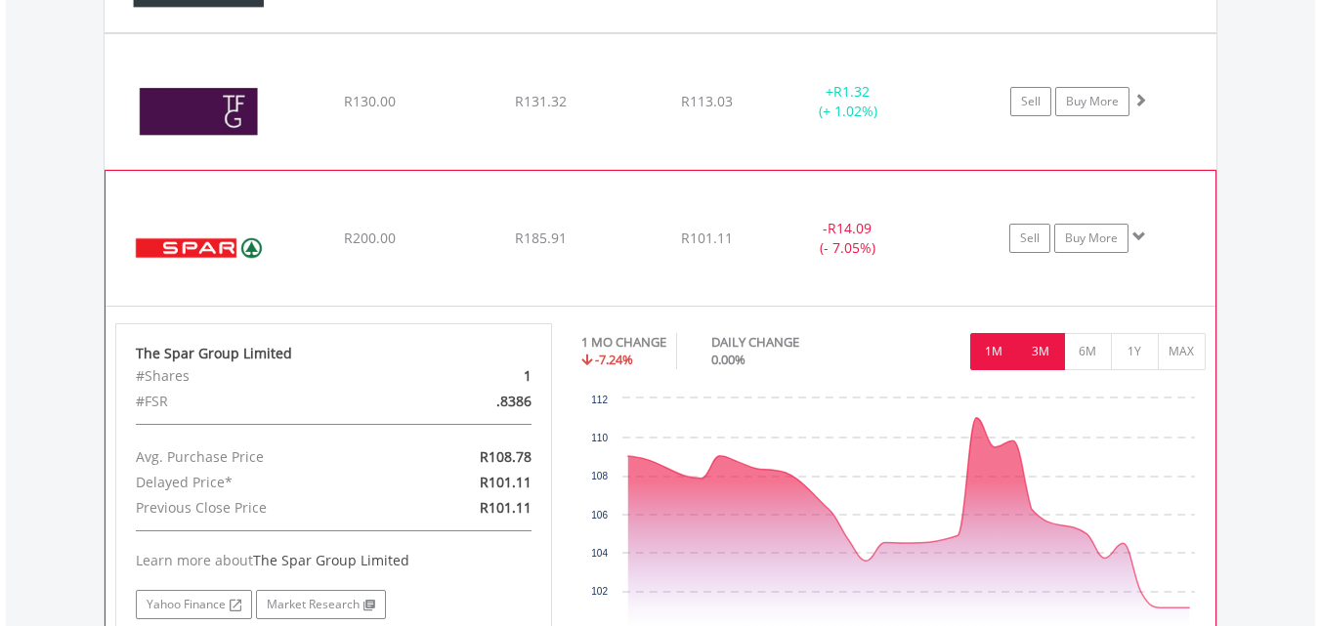
scroll to position [3015, 0]
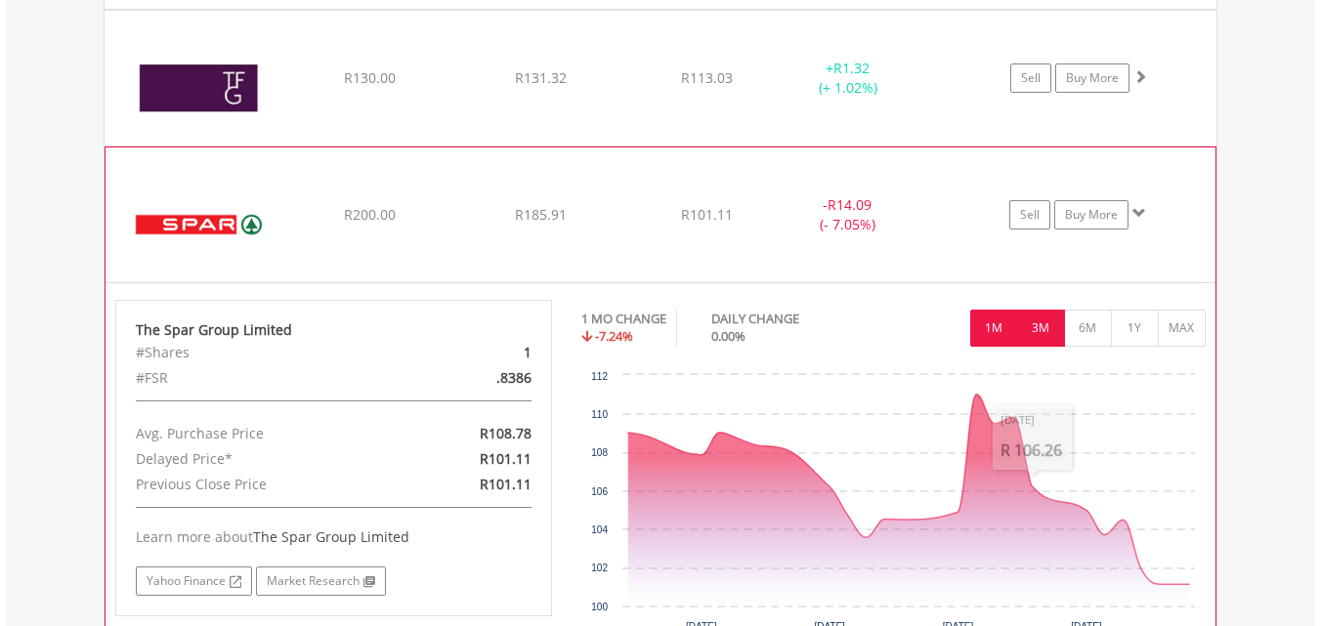
click at [1044, 327] on button "3M" at bounding box center [1041, 328] width 48 height 37
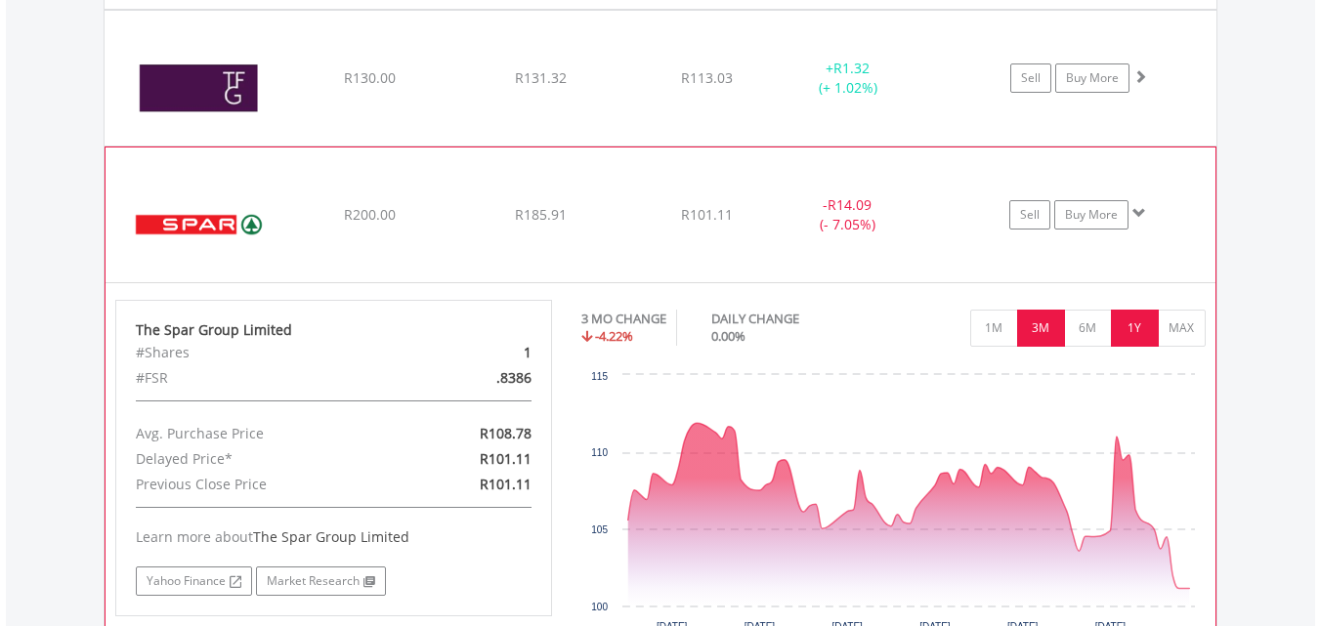
click at [1121, 329] on button "1Y" at bounding box center [1135, 328] width 48 height 37
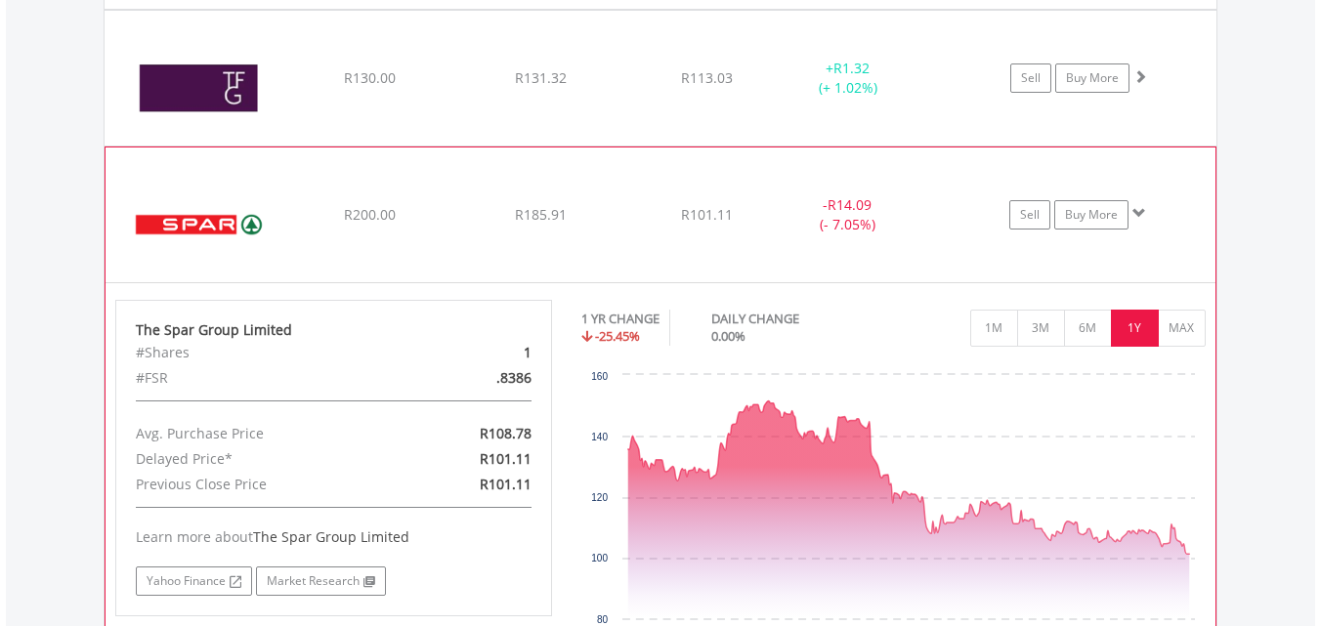
click at [636, 159] on div "﻿ The Spar Group Limited R200.00 R185.91 R101.11 - R14.09 (- 7.05%) Sell Buy Mo…" at bounding box center [661, 215] width 1110 height 135
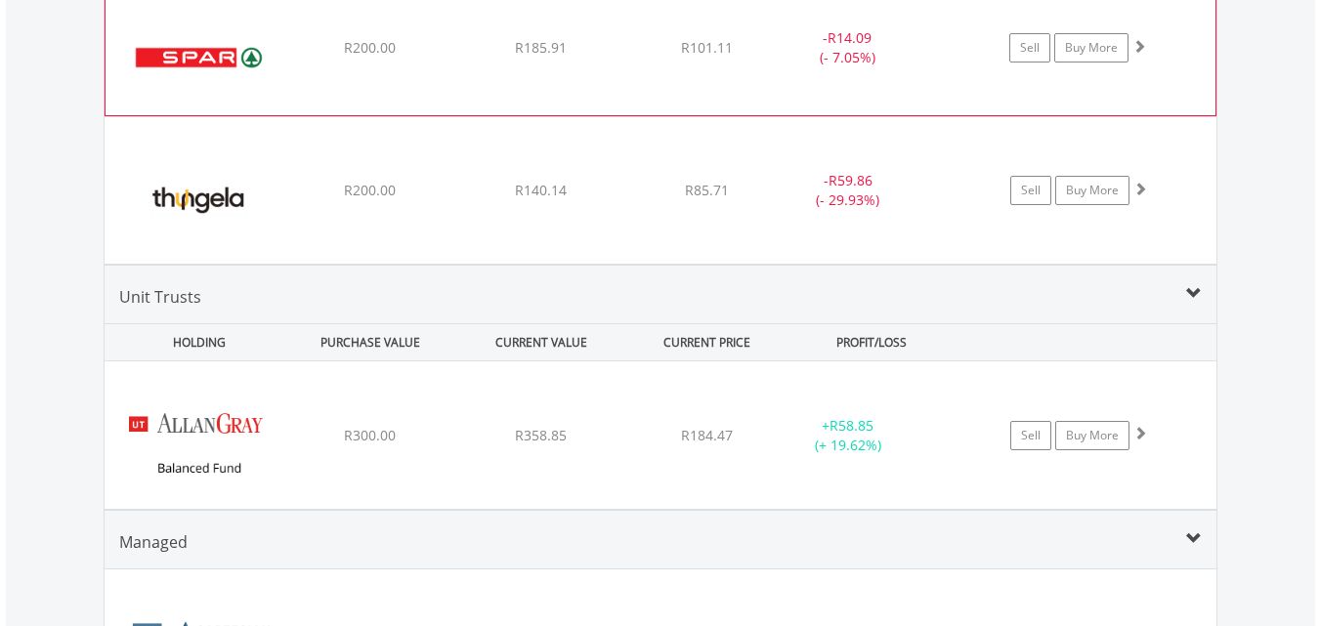
scroll to position [3189, 0]
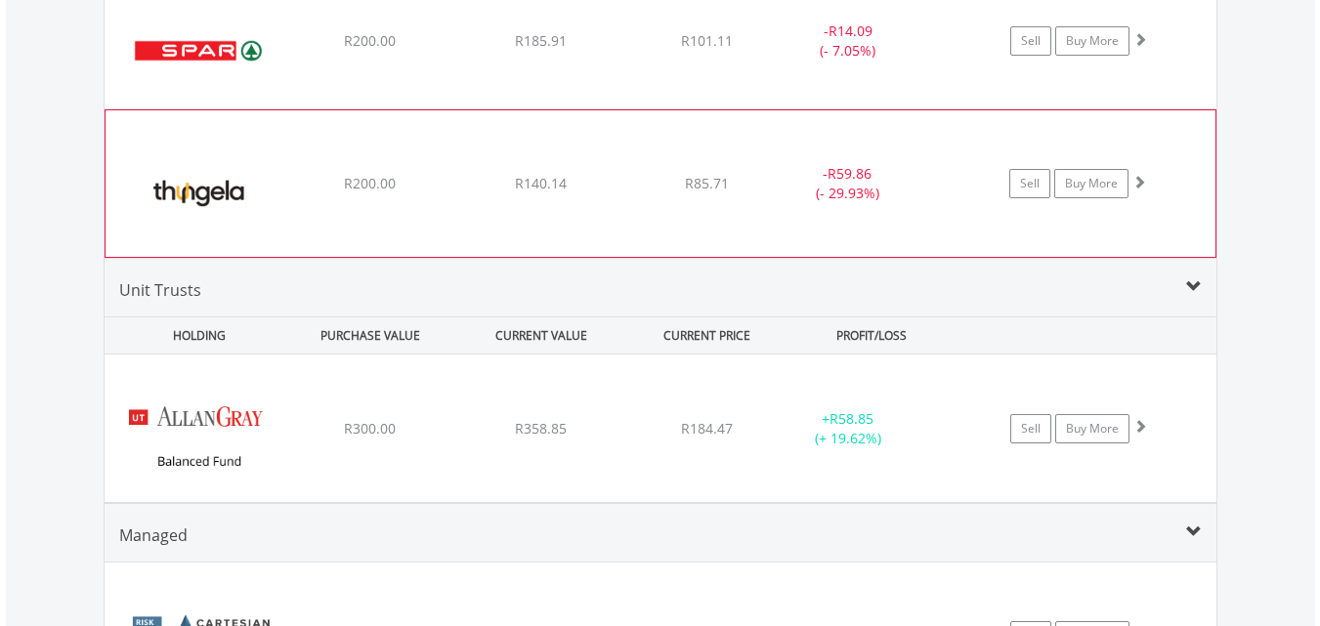
click at [635, 159] on div "﻿ Thungela Resources Limited R200.00 R140.14 R85.71 - R59.86 (- 29.93%) Sell Bu…" at bounding box center [661, 183] width 1110 height 147
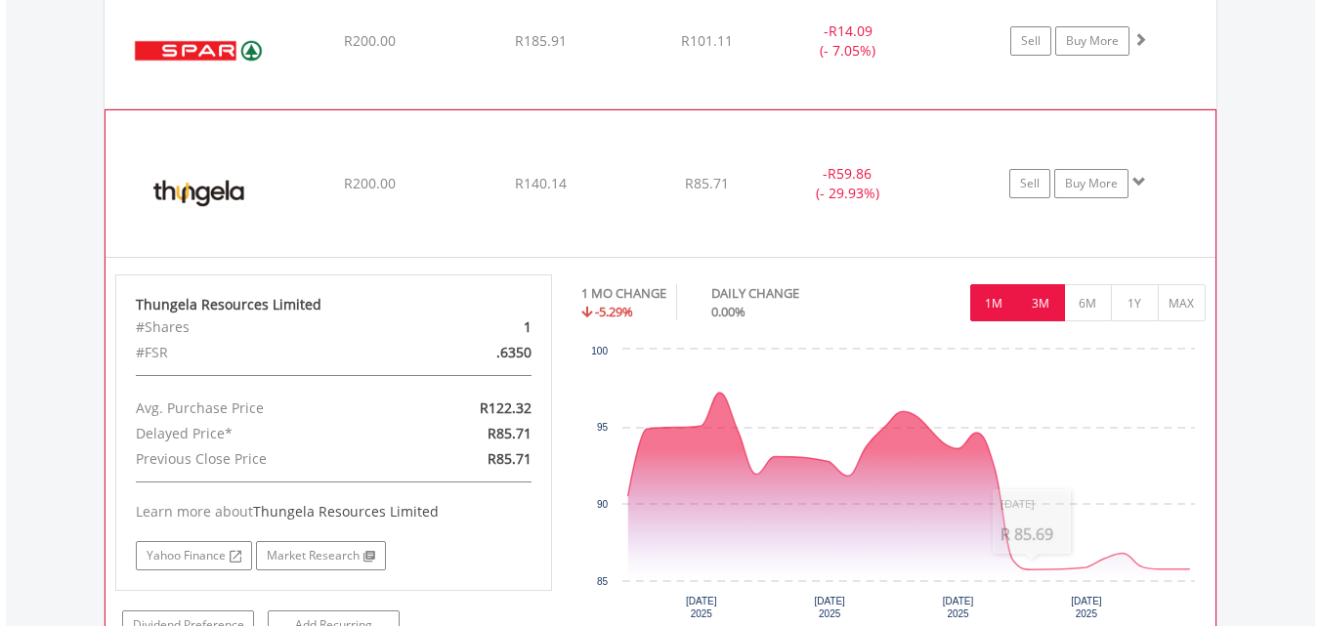
click at [1033, 316] on button "3M" at bounding box center [1041, 302] width 48 height 37
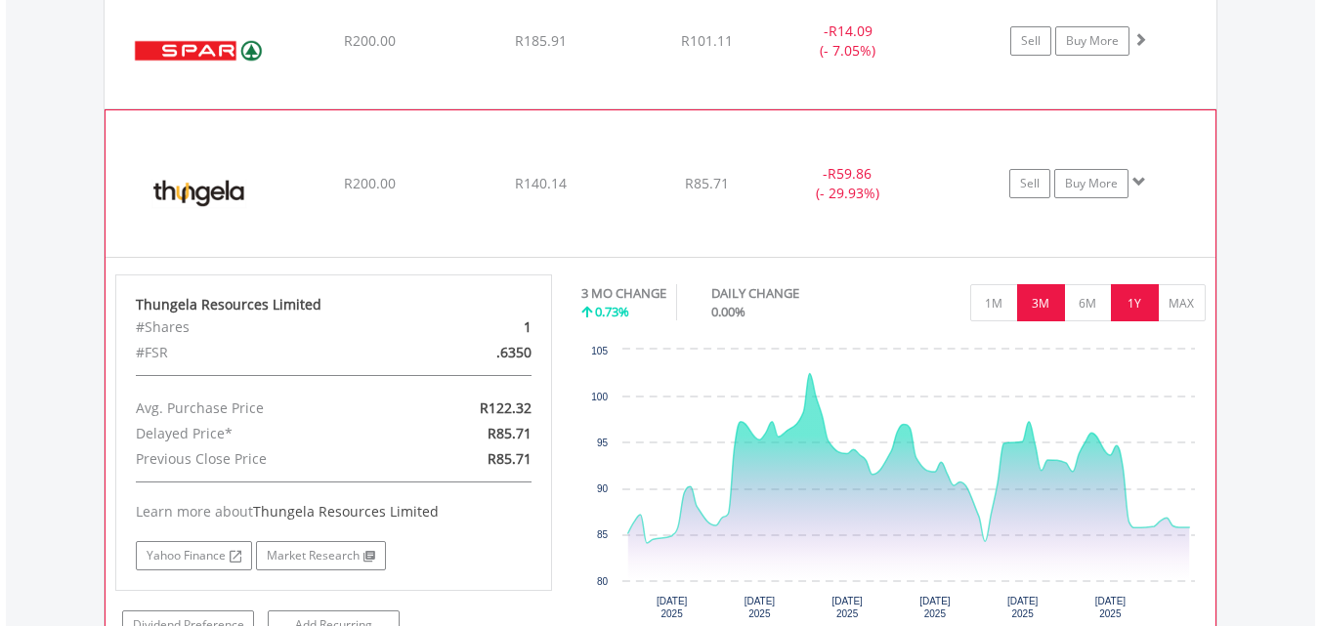
click at [1130, 305] on button "1Y" at bounding box center [1135, 302] width 48 height 37
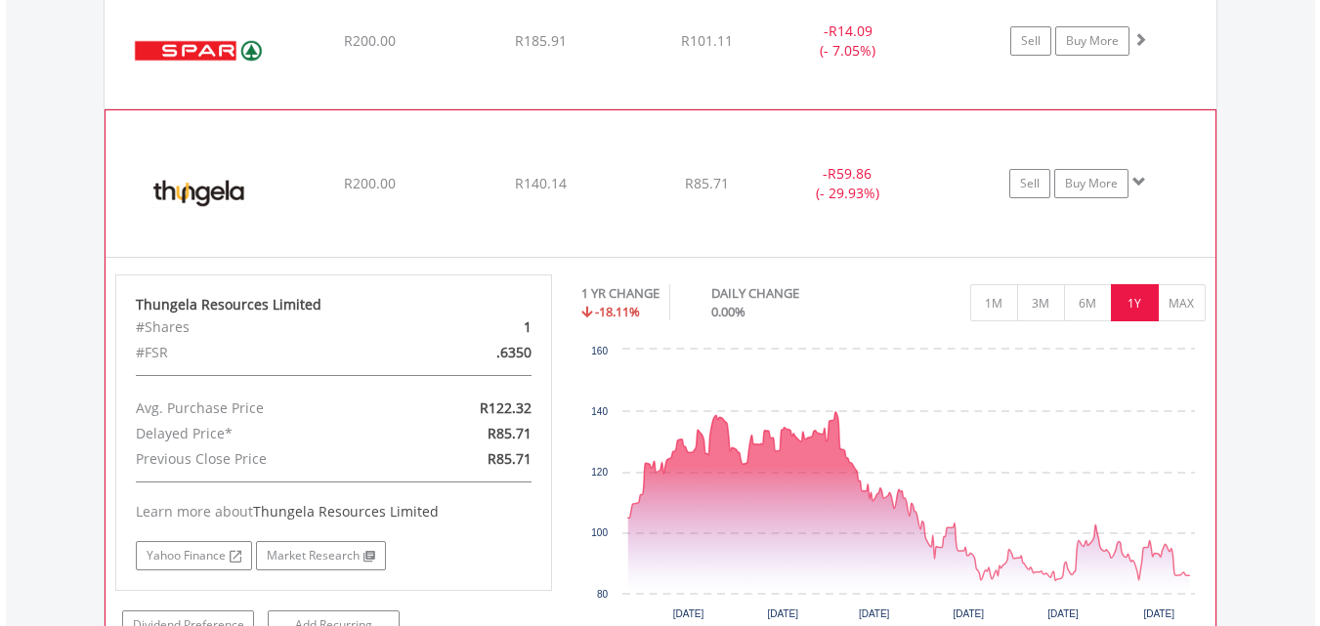
click at [572, 124] on div "﻿ Thungela Resources Limited R200.00 R140.14 R85.71 - R59.86 (- 29.93%) Sell Bu…" at bounding box center [661, 183] width 1110 height 147
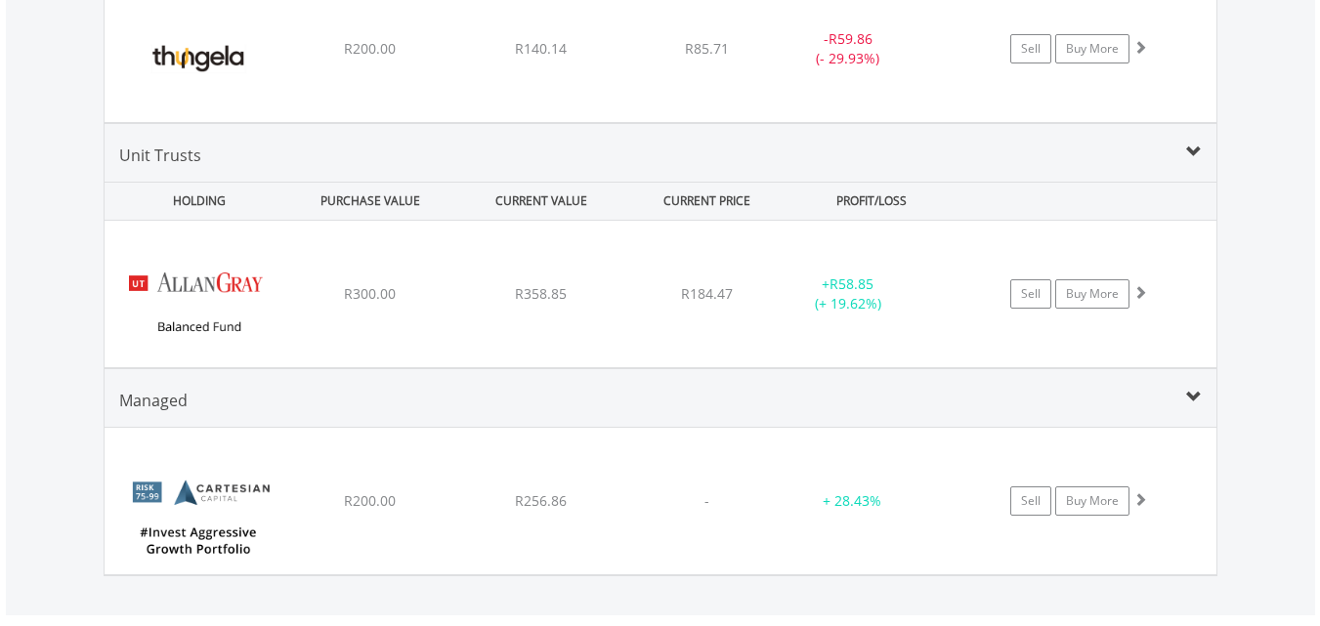
scroll to position [3338, 0]
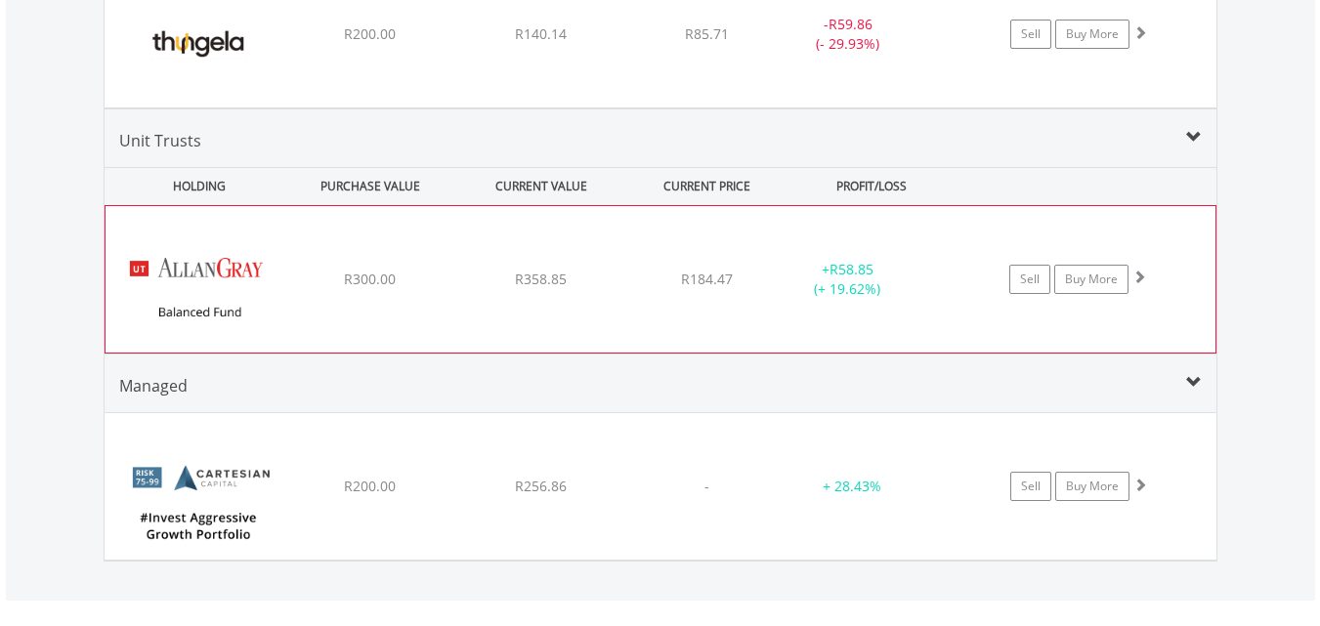
click at [768, 265] on div "﻿ [PERSON_NAME] Balanced Fund R300.00 R358.85 R184.47 + R58.85 (+ 19.62%) Sell …" at bounding box center [661, 279] width 1110 height 147
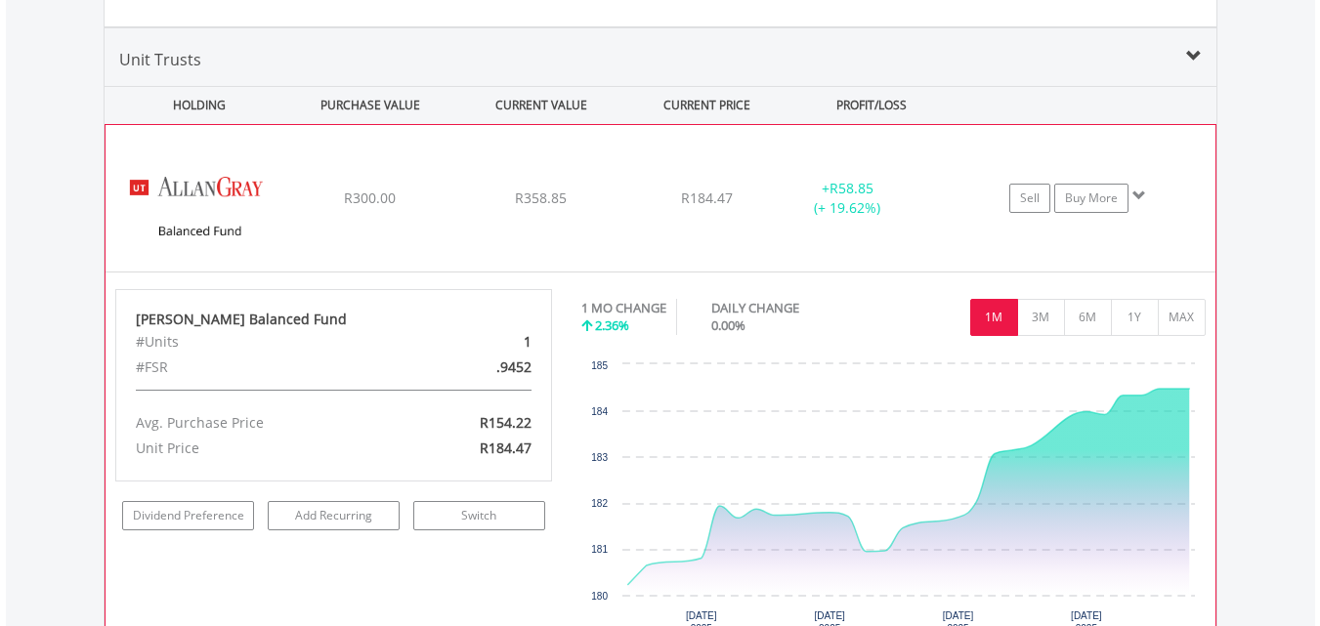
scroll to position [3419, 0]
click at [1043, 333] on button "3M" at bounding box center [1041, 318] width 48 height 37
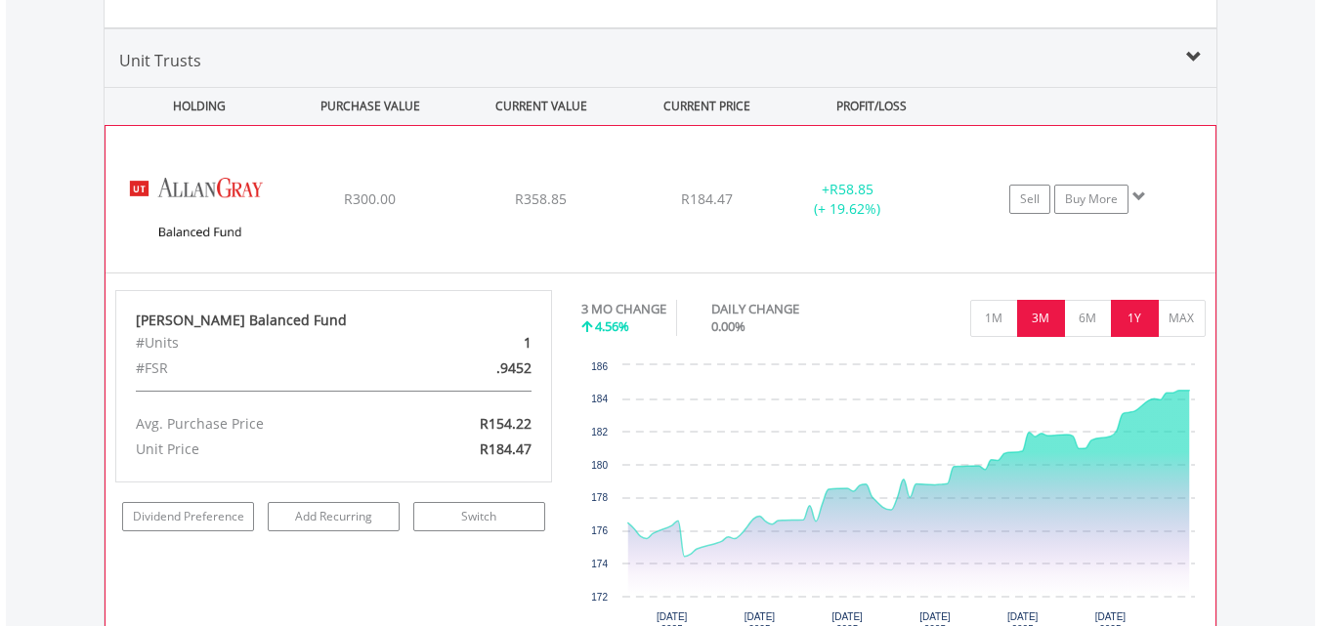
click at [1141, 333] on button "1Y" at bounding box center [1135, 318] width 48 height 37
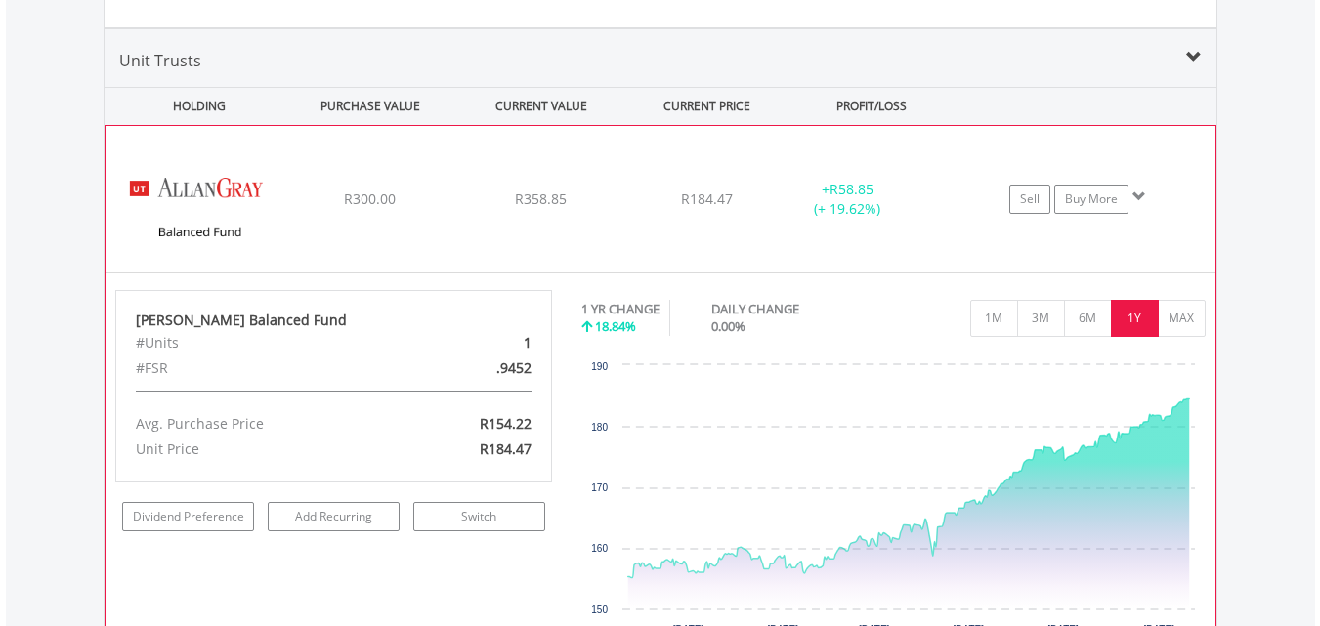
click at [628, 131] on div "﻿ [PERSON_NAME] Balanced Fund R300.00 R358.85 R184.47 + R58.85 (+ 19.62%) Sell …" at bounding box center [661, 199] width 1110 height 147
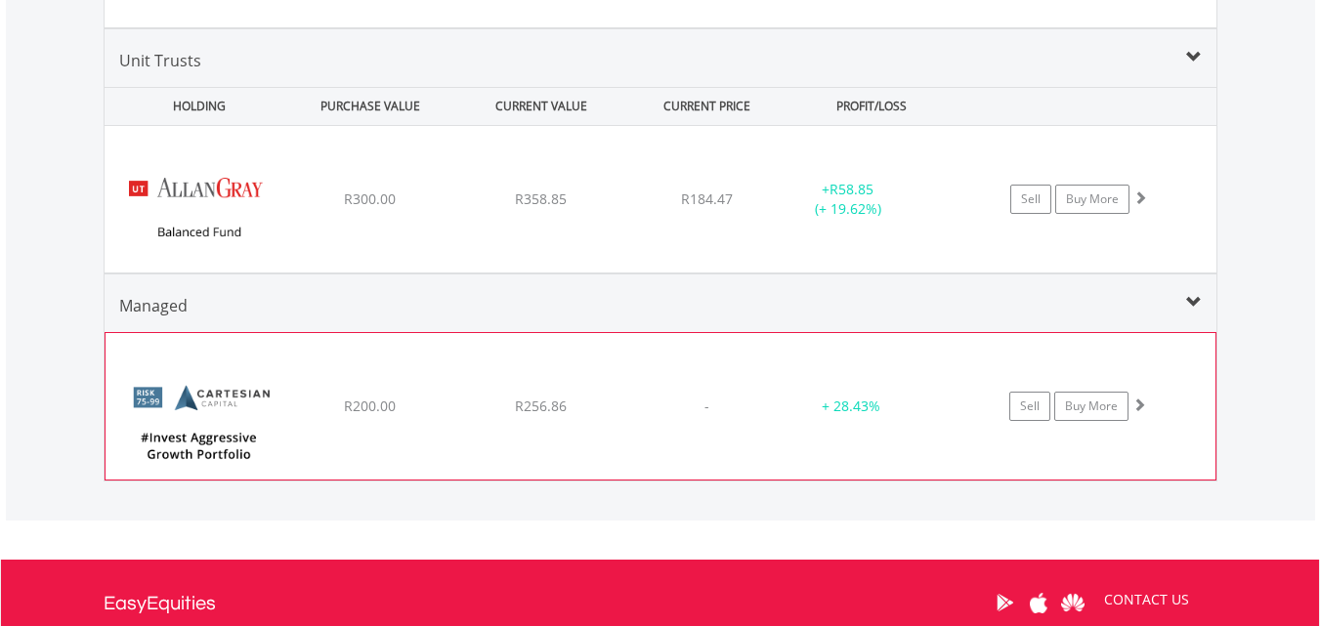
click at [662, 351] on div "﻿ Cartesian #Invest Aggressive Growth Portfolio R200.00 R256.86 - + 28.43% Sell…" at bounding box center [661, 406] width 1110 height 147
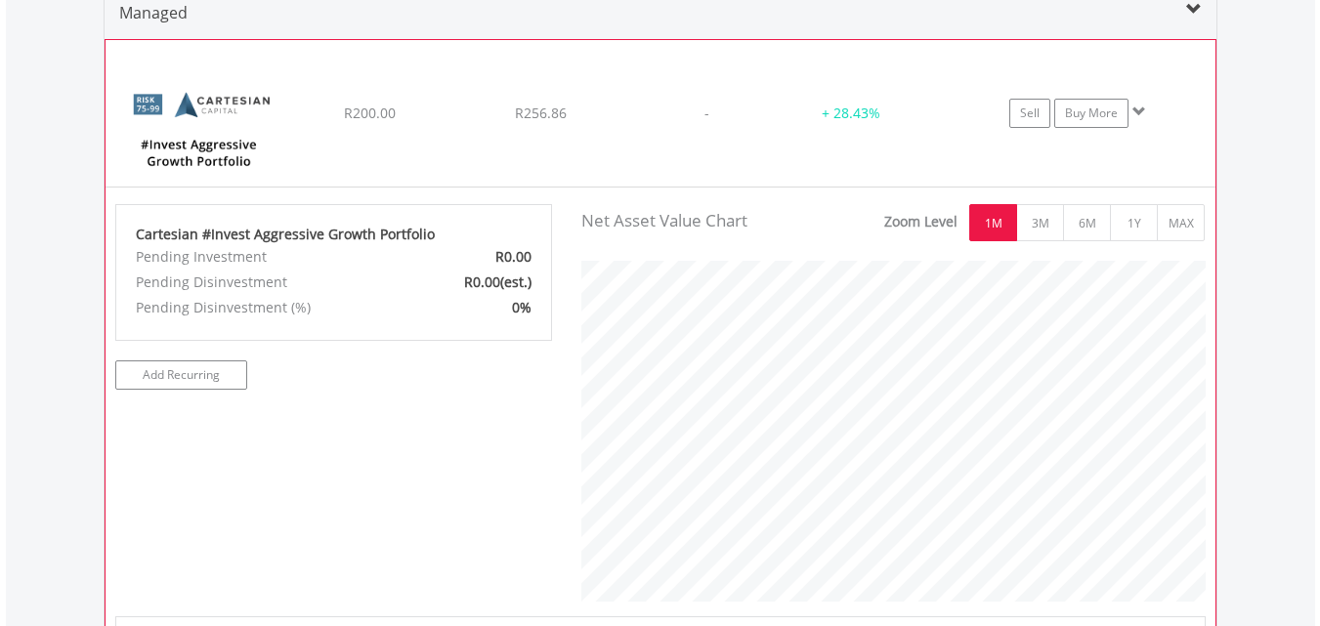
scroll to position [3715, 0]
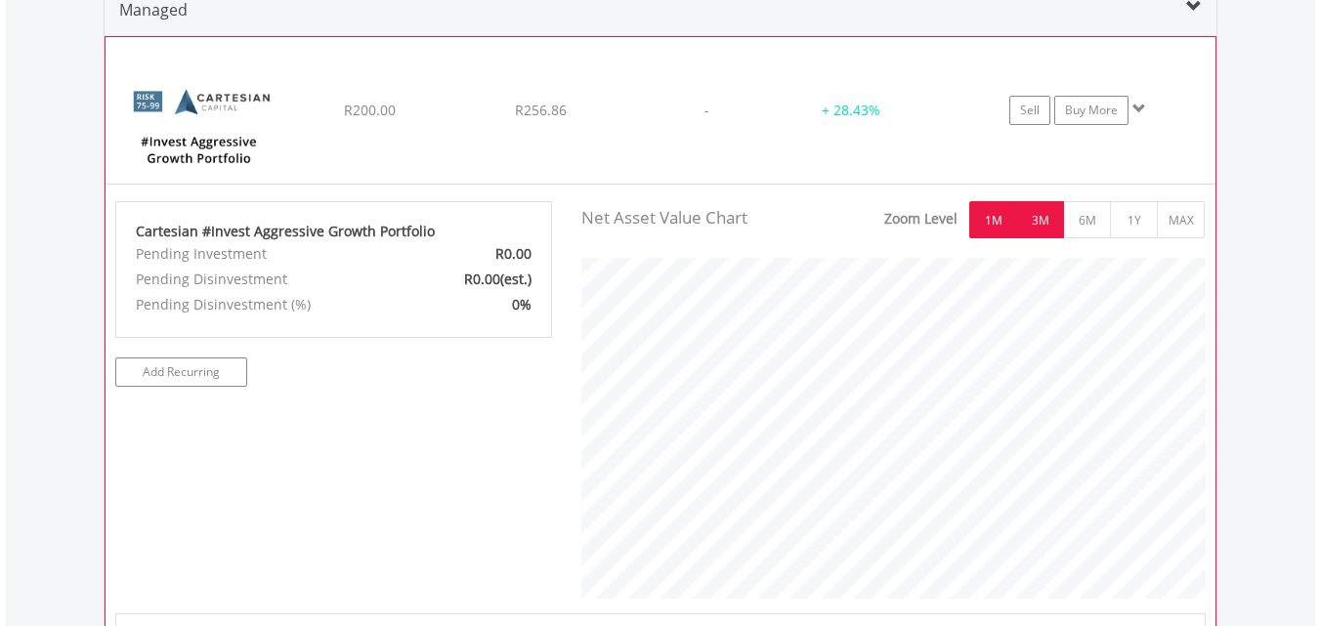
click at [1036, 217] on button "3M" at bounding box center [1040, 219] width 48 height 37
click at [1135, 227] on button "1Y" at bounding box center [1134, 219] width 48 height 37
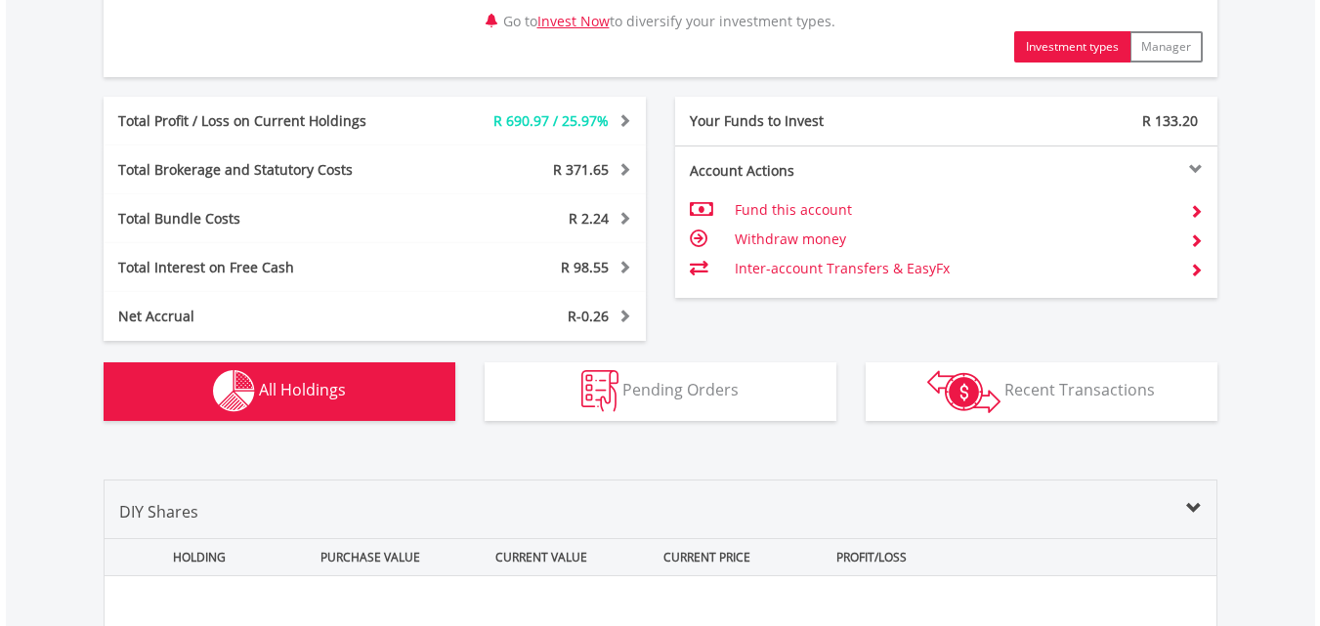
scroll to position [19, 0]
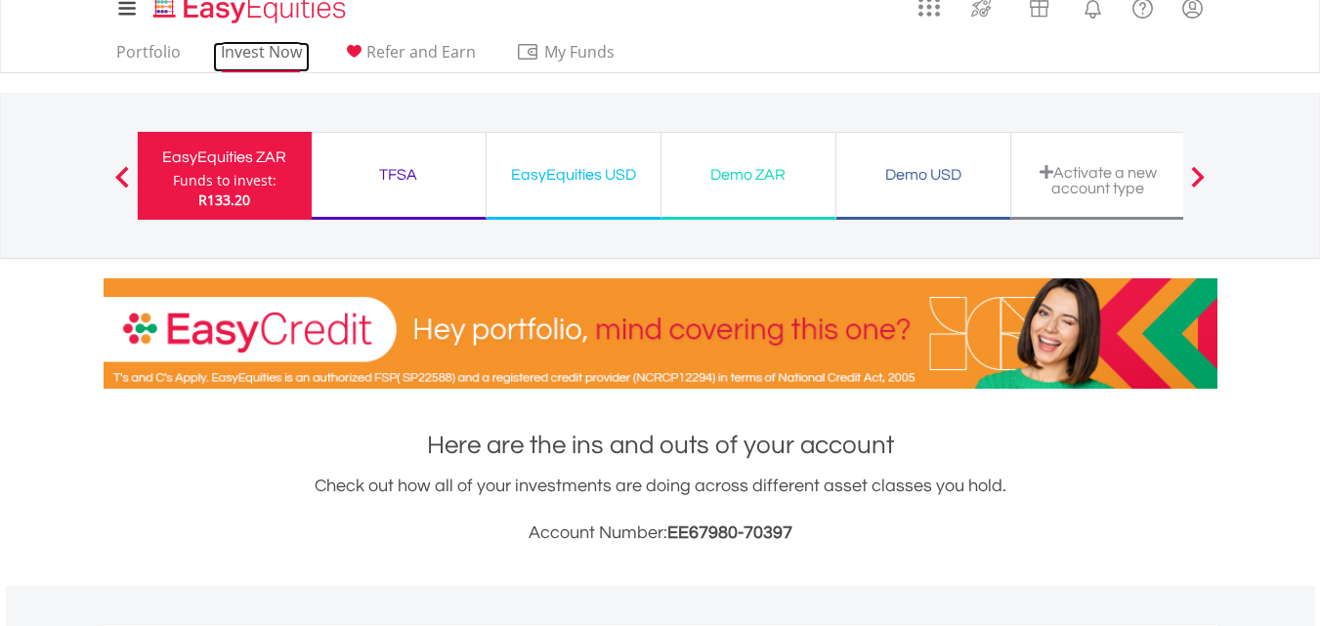
click at [270, 55] on link "Invest Now" at bounding box center [261, 57] width 97 height 30
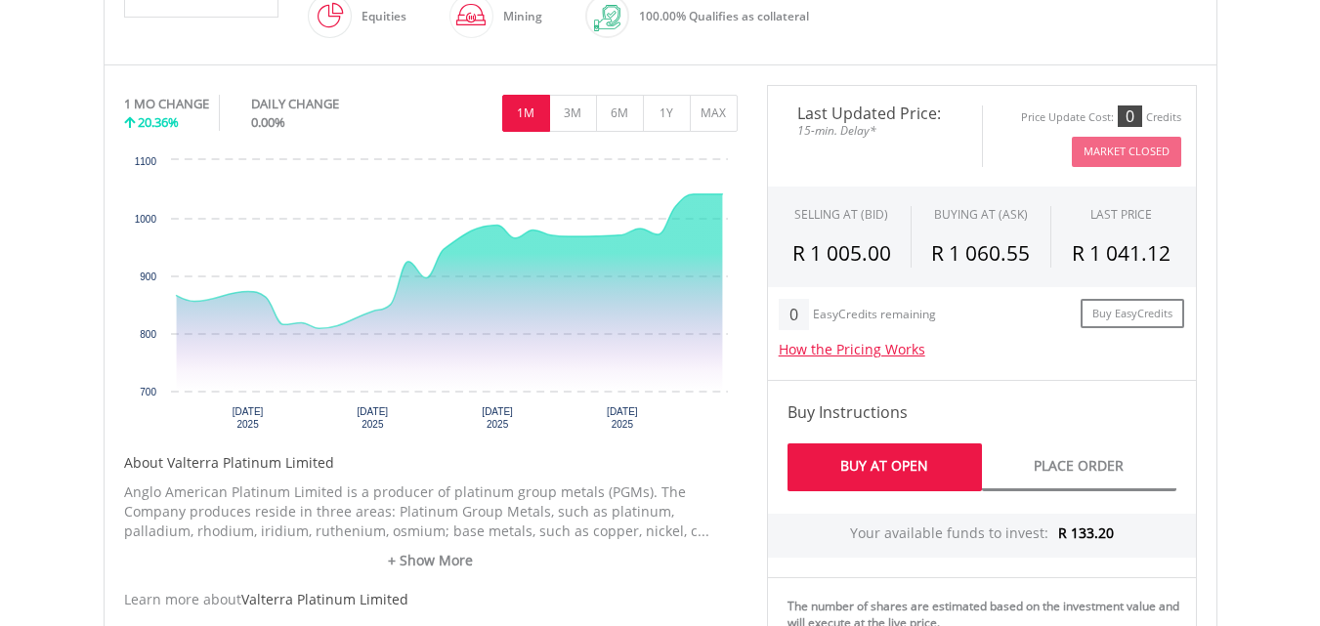
scroll to position [566, 0]
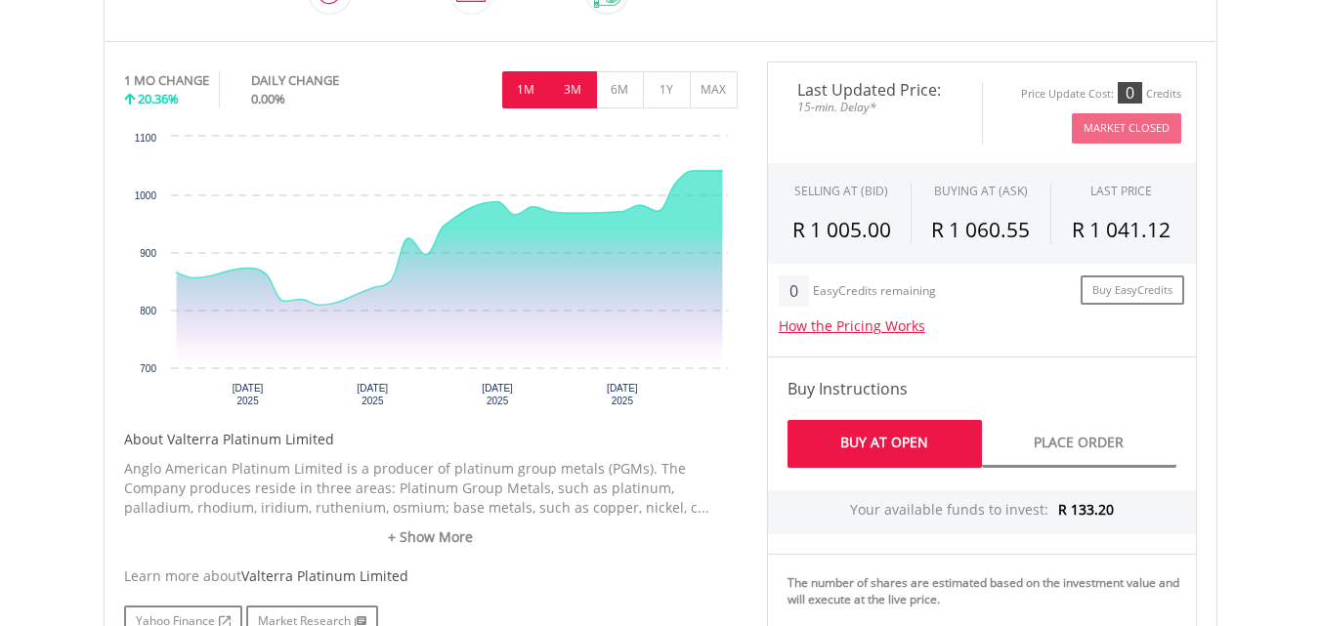
click at [579, 78] on button "3M" at bounding box center [573, 89] width 48 height 37
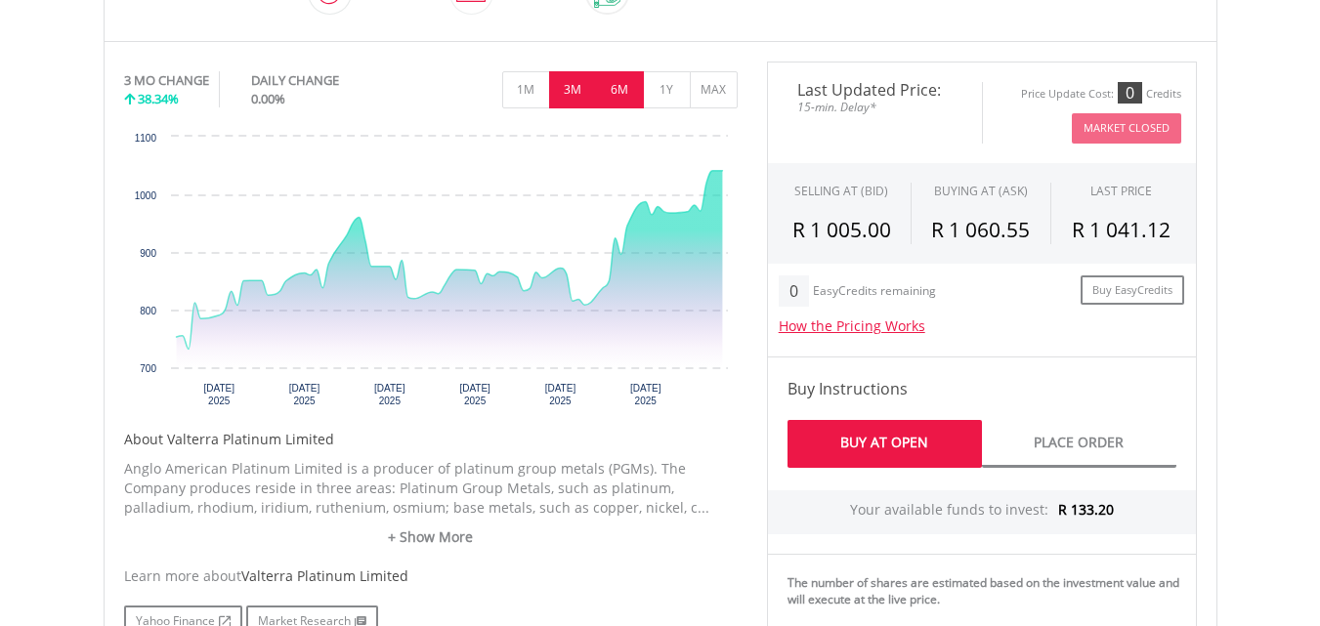
click at [628, 96] on button "6M" at bounding box center [620, 89] width 48 height 37
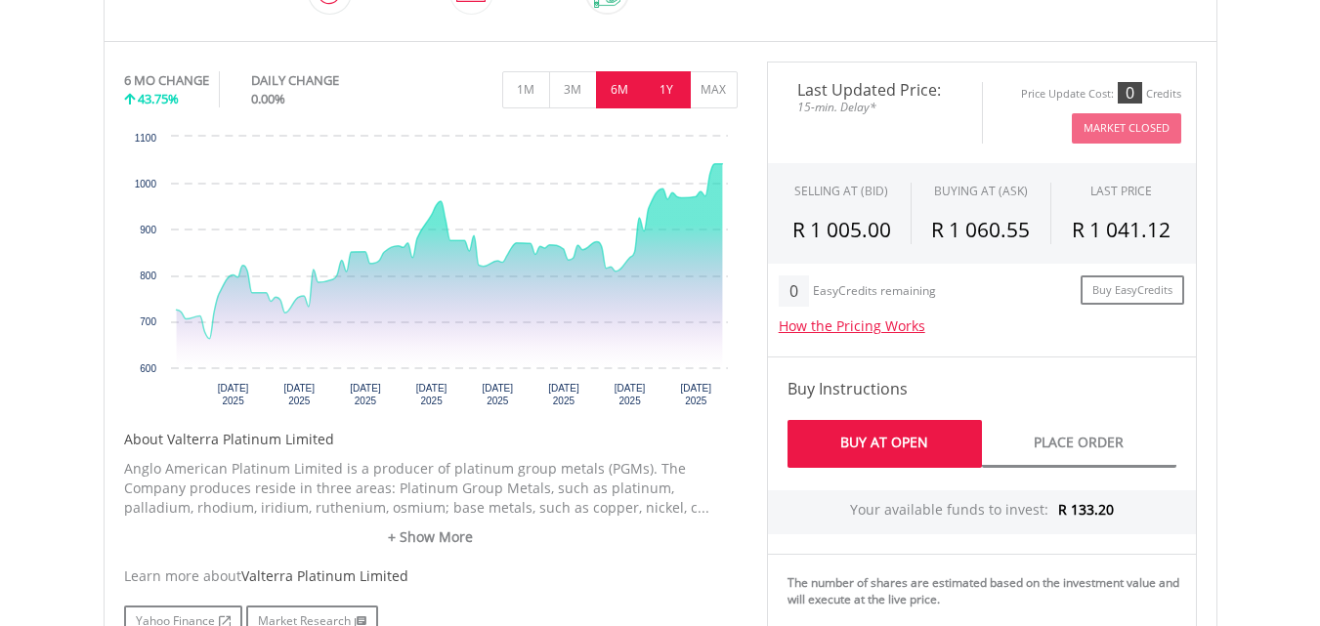
click at [669, 98] on button "1Y" at bounding box center [667, 89] width 48 height 37
click at [698, 92] on button "MAX" at bounding box center [714, 89] width 48 height 37
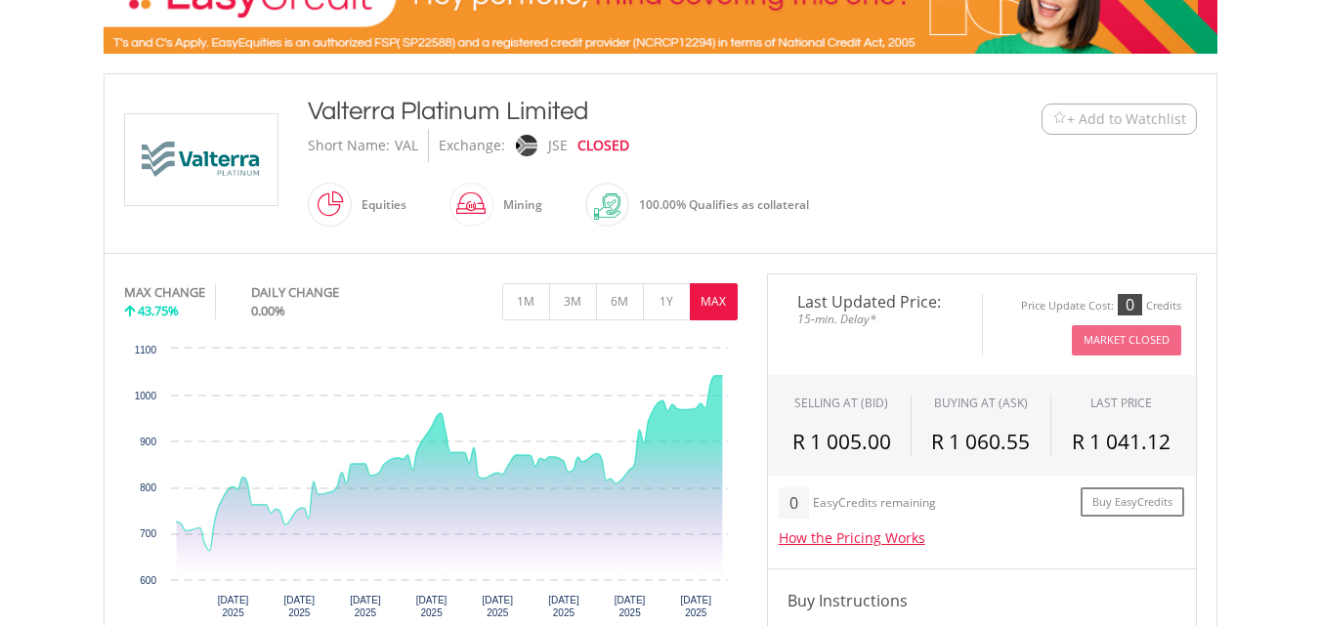
scroll to position [351, 0]
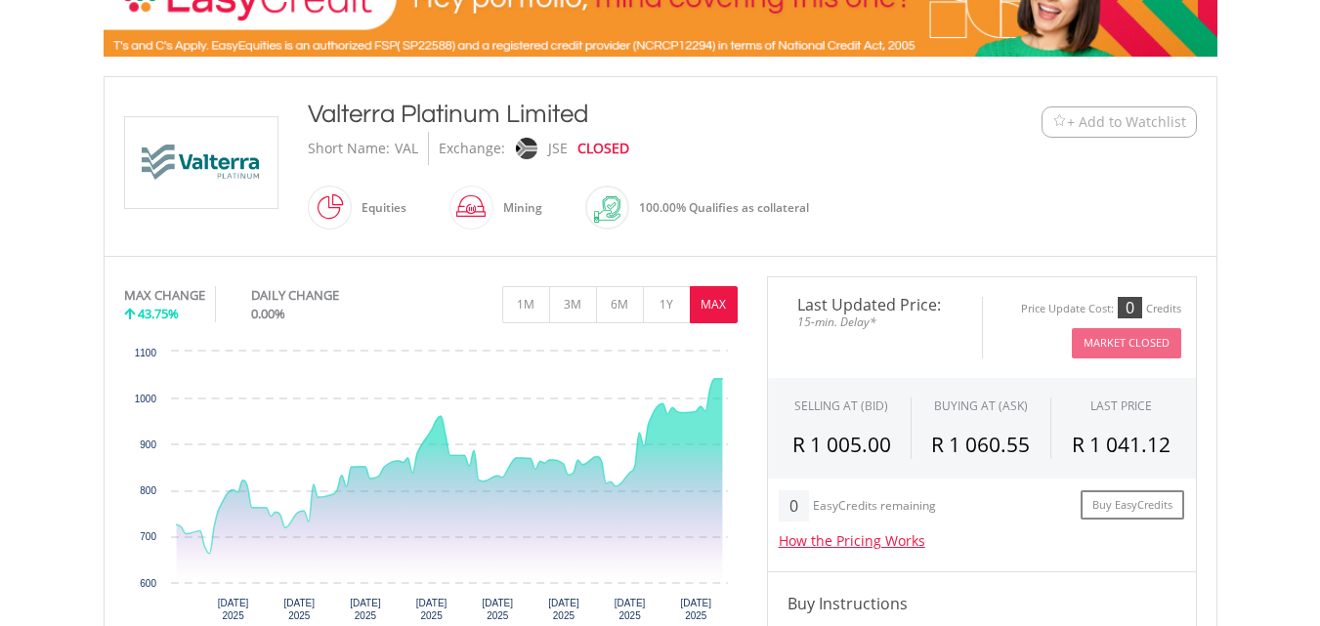
click at [1129, 113] on span "+ Add to Watchlist" at bounding box center [1126, 122] width 119 height 20
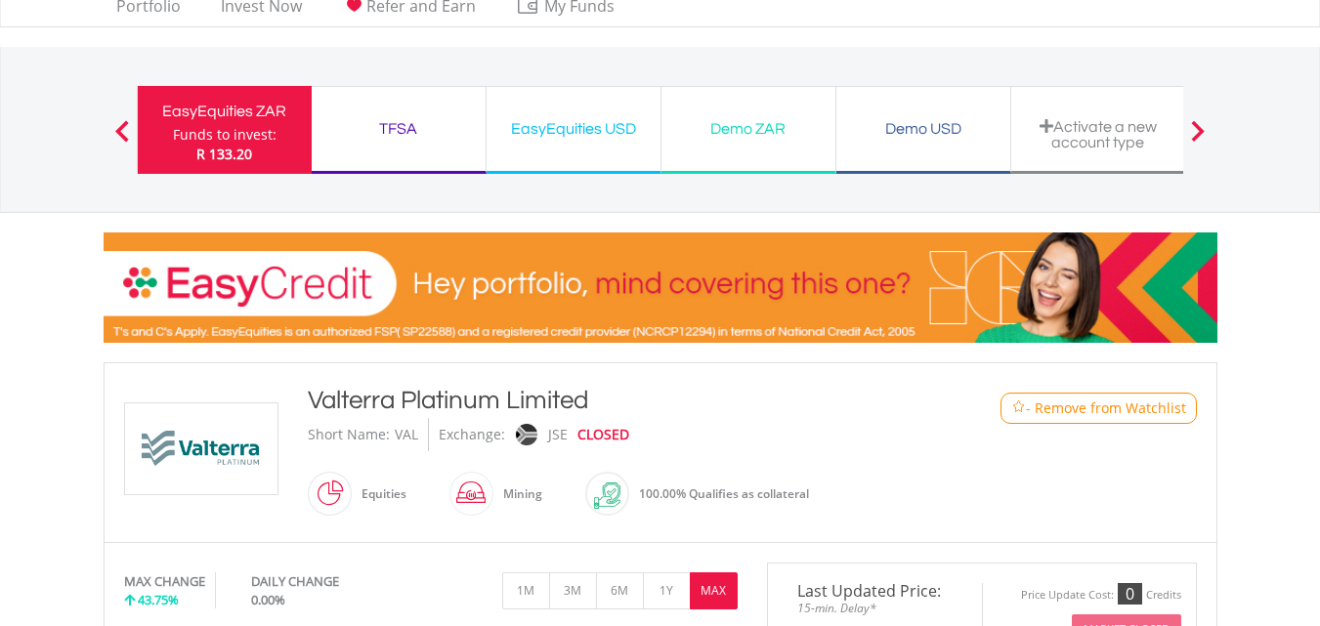
scroll to position [0, 0]
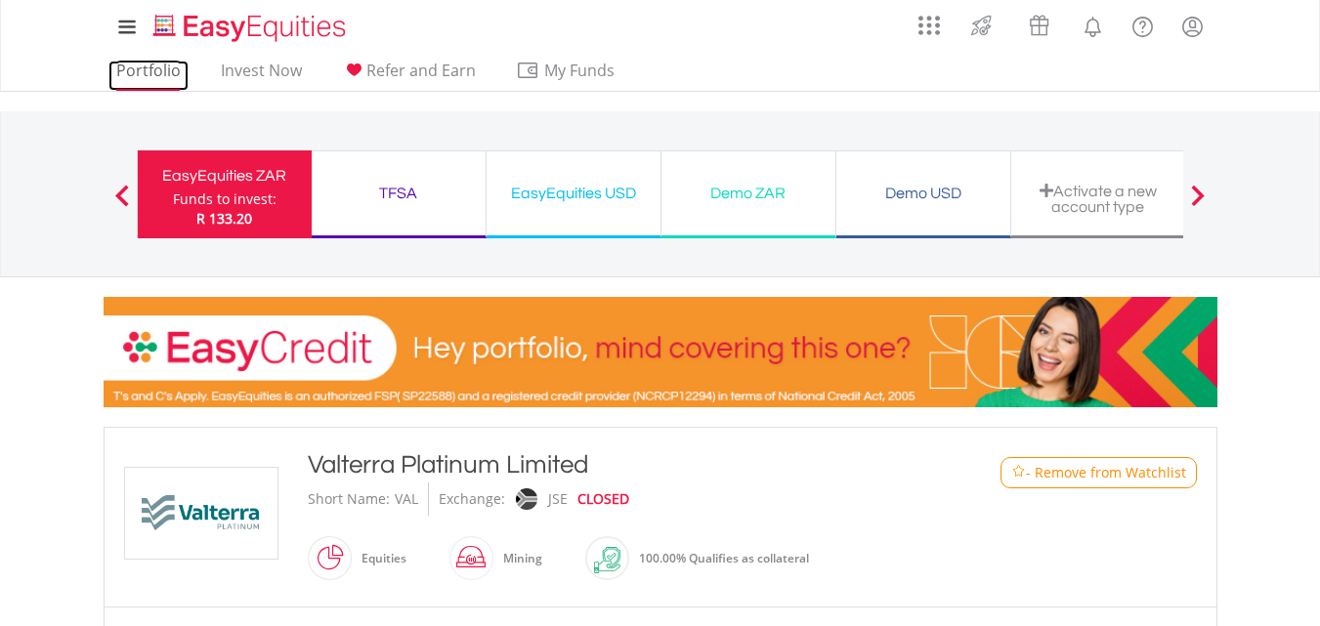
click at [151, 70] on link "Portfolio" at bounding box center [148, 76] width 80 height 30
